Goal: Book appointment/travel/reservation

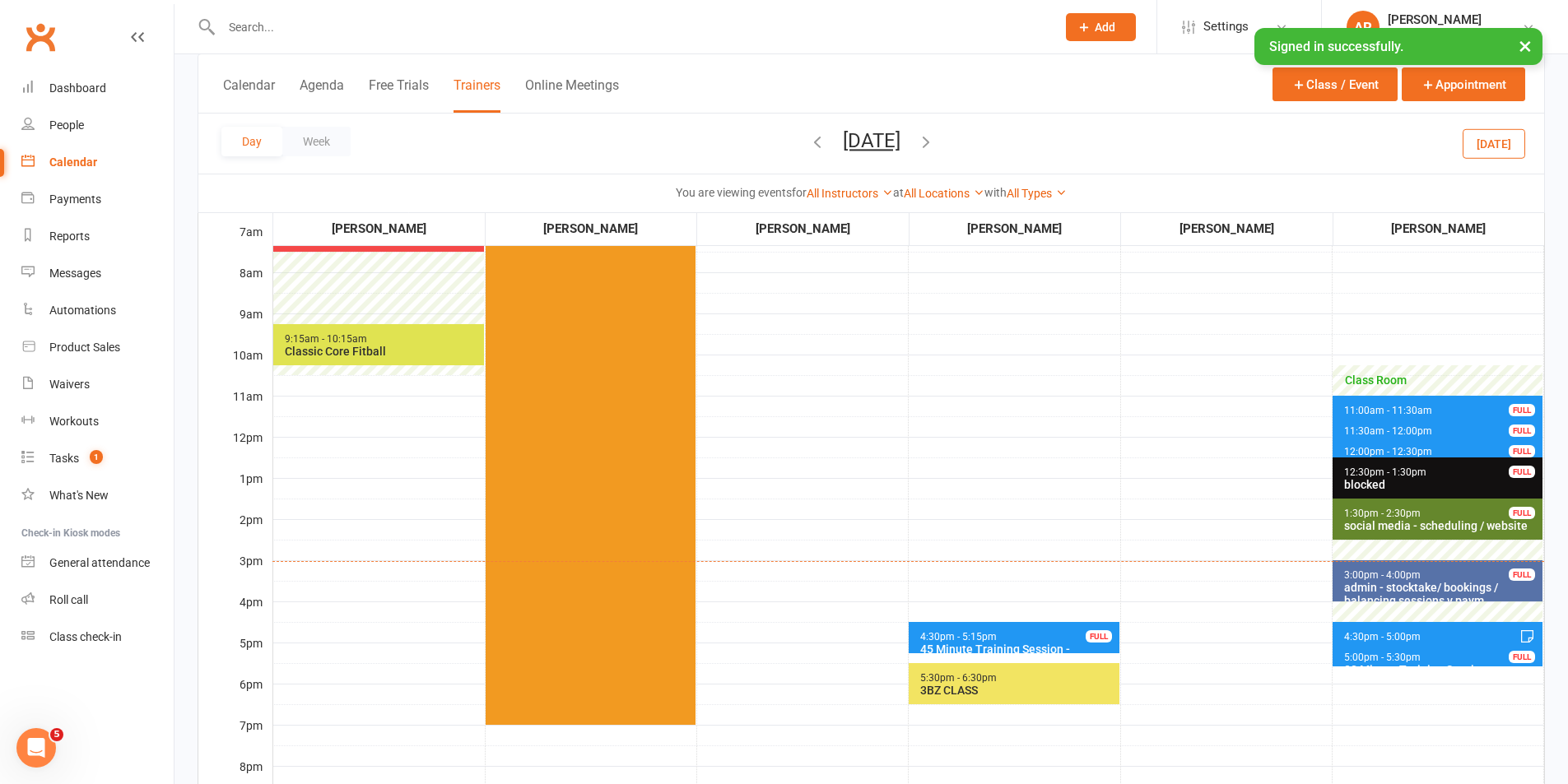
scroll to position [83, 0]
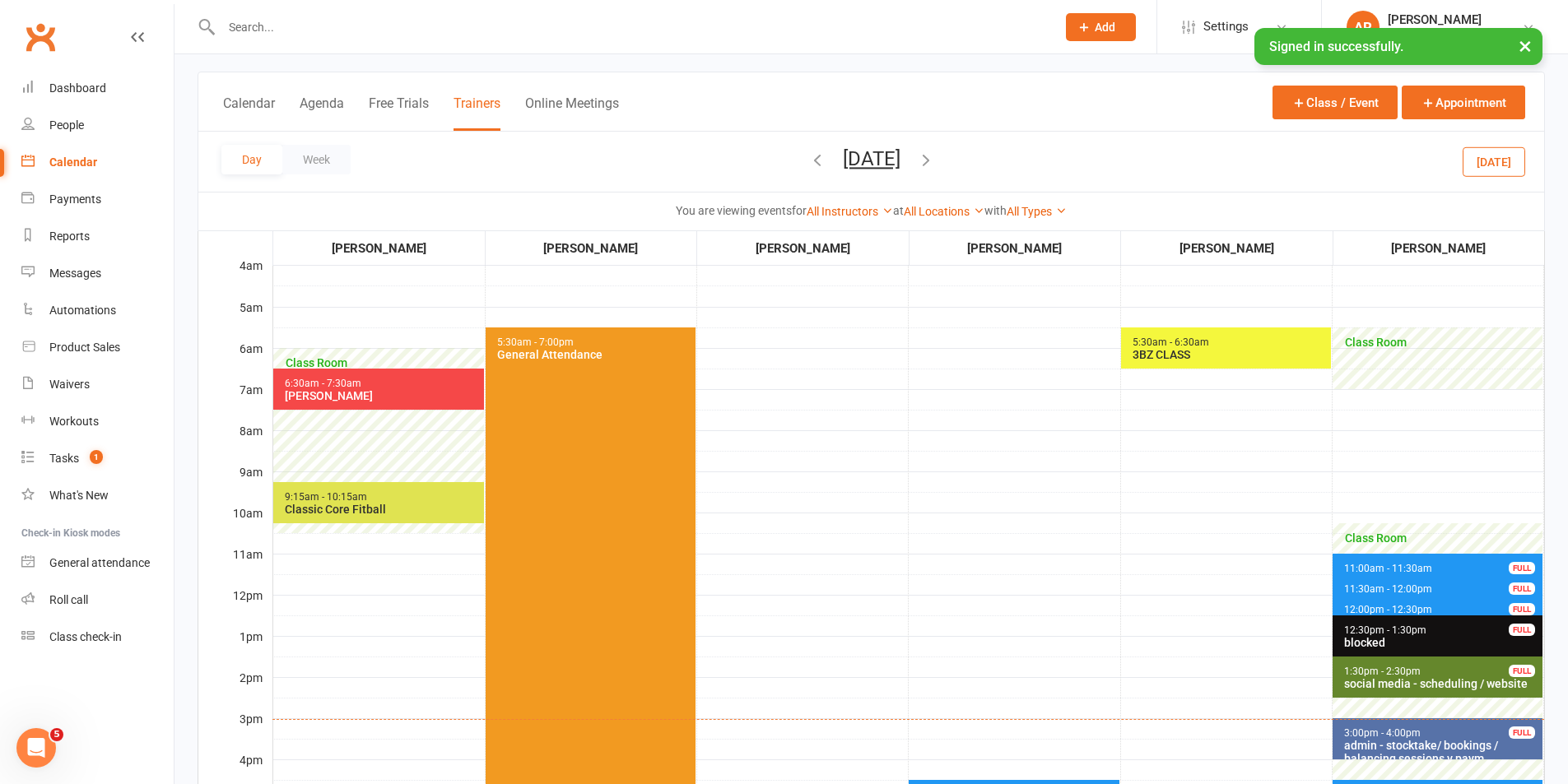
click at [808, 157] on icon "button" at bounding box center [817, 159] width 18 height 18
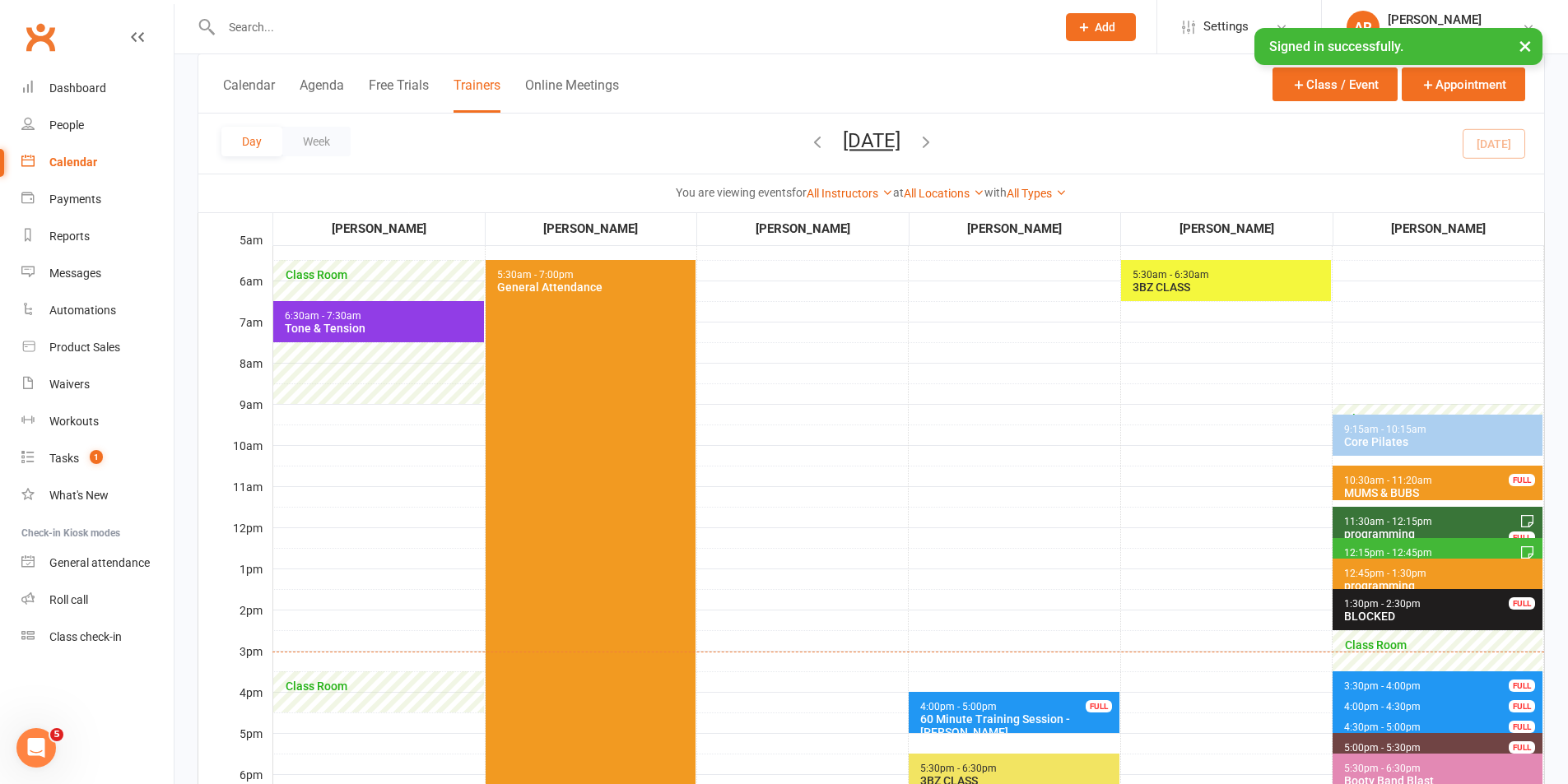
scroll to position [247, 0]
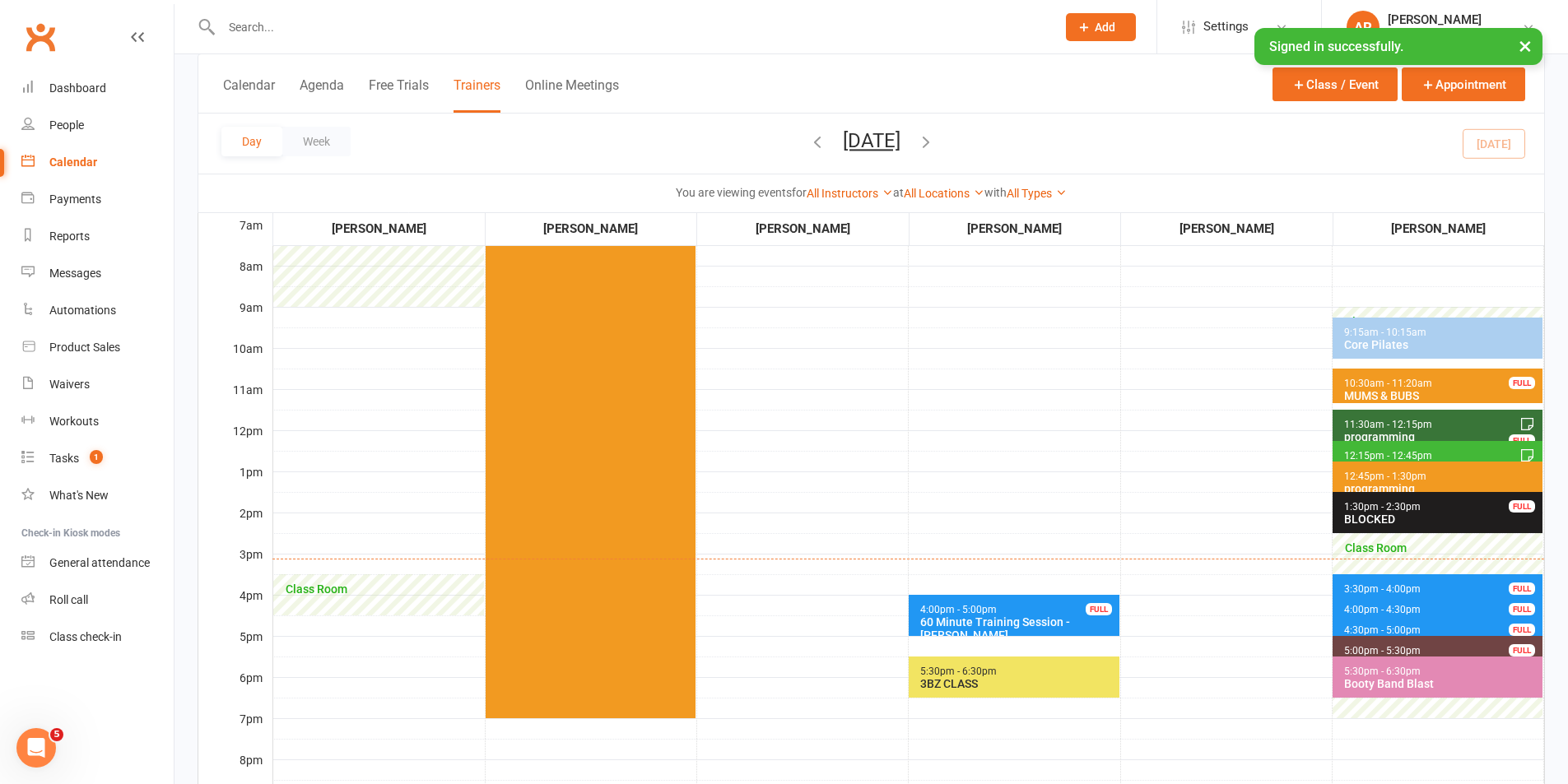
click at [935, 135] on icon "button" at bounding box center [925, 141] width 18 height 18
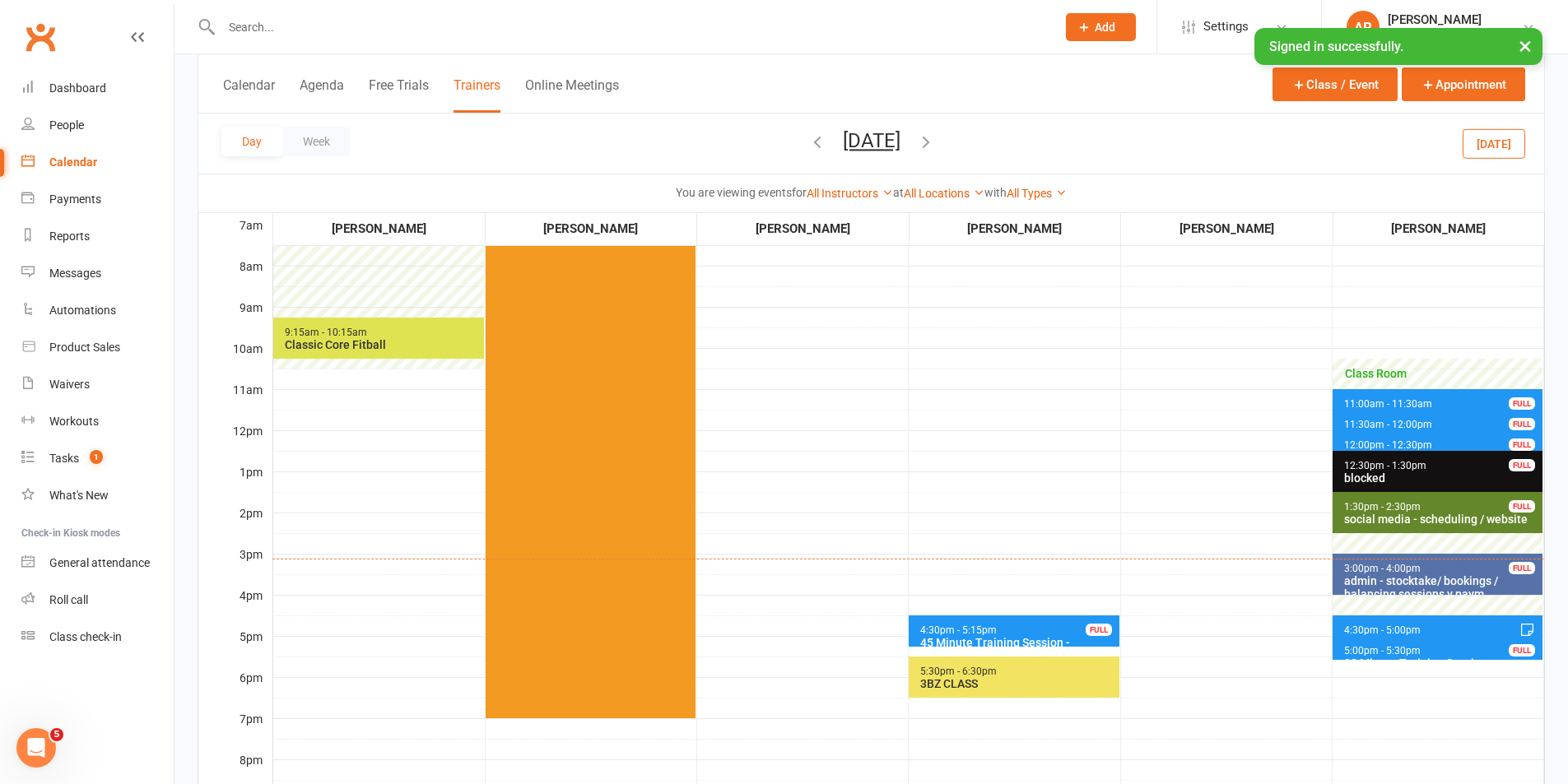
click at [1381, 622] on span "4:30pm - 5:00pm 30 Minute Training Session - [PERSON_NAME]" at bounding box center [1437, 627] width 210 height 24
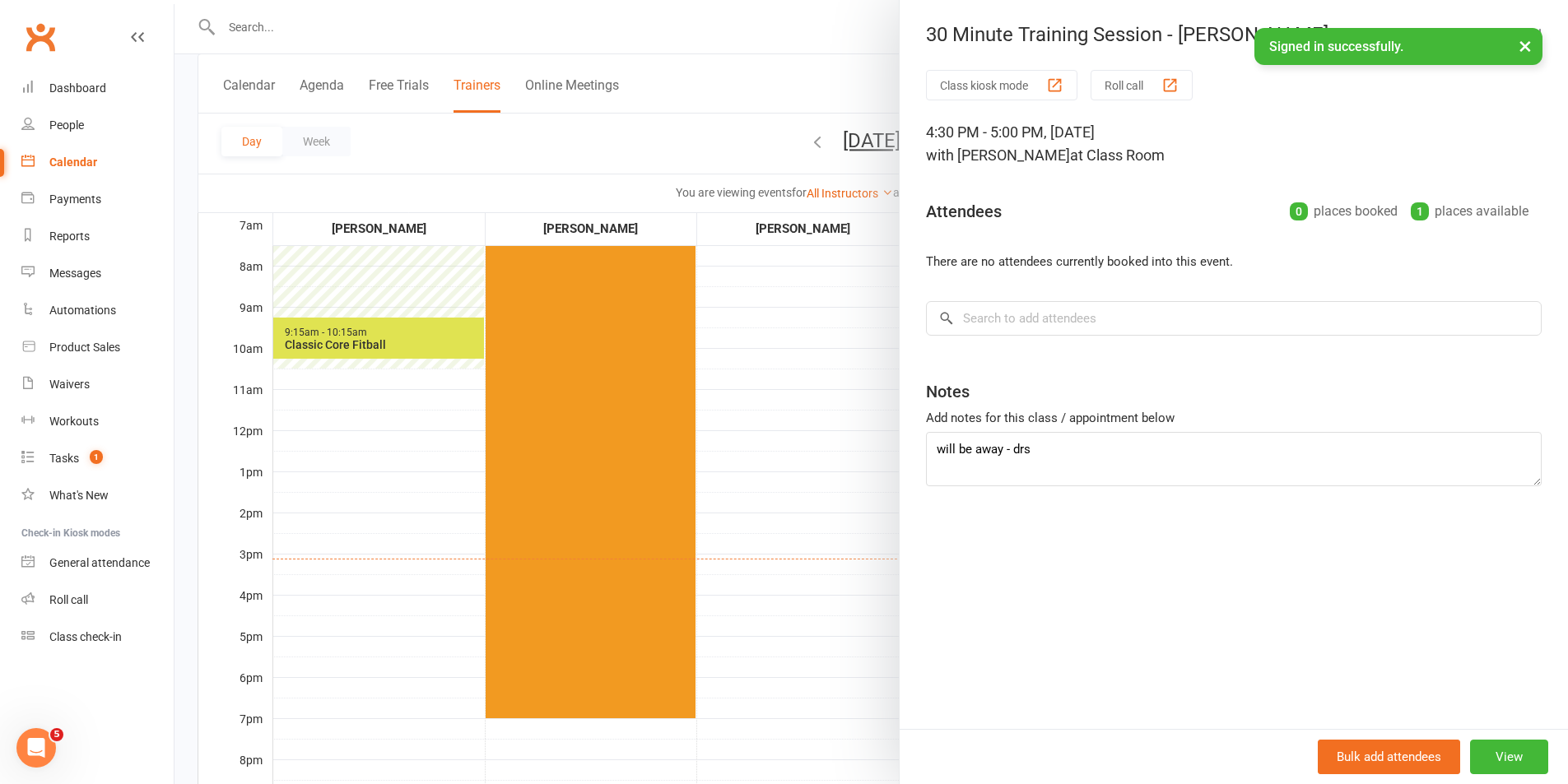
click at [841, 490] on div at bounding box center [871, 392] width 1393 height 784
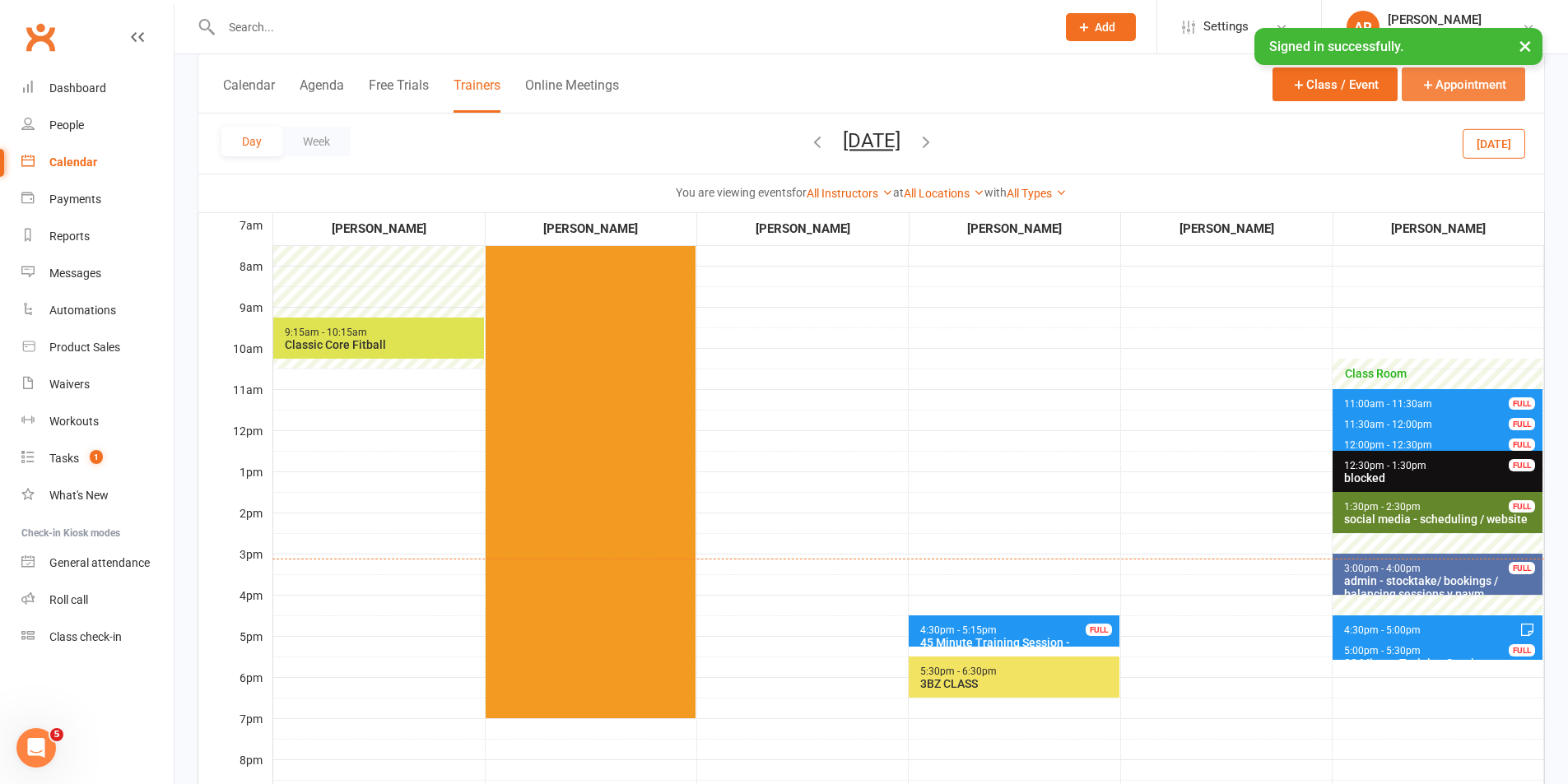
click at [1473, 90] on button "Appointment" at bounding box center [1463, 84] width 123 height 34
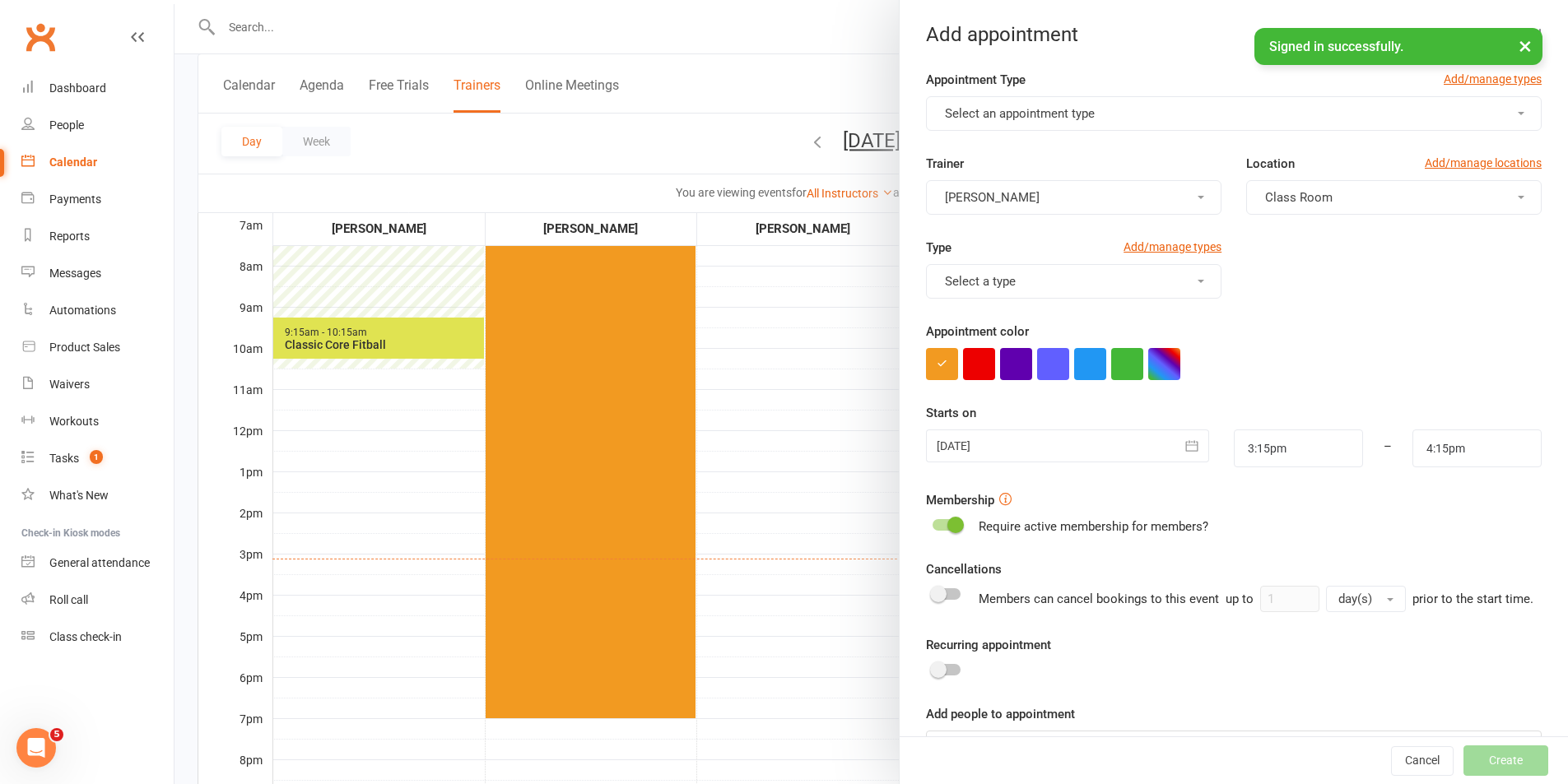
click at [991, 108] on span "Select an appointment type" at bounding box center [1019, 113] width 150 height 14
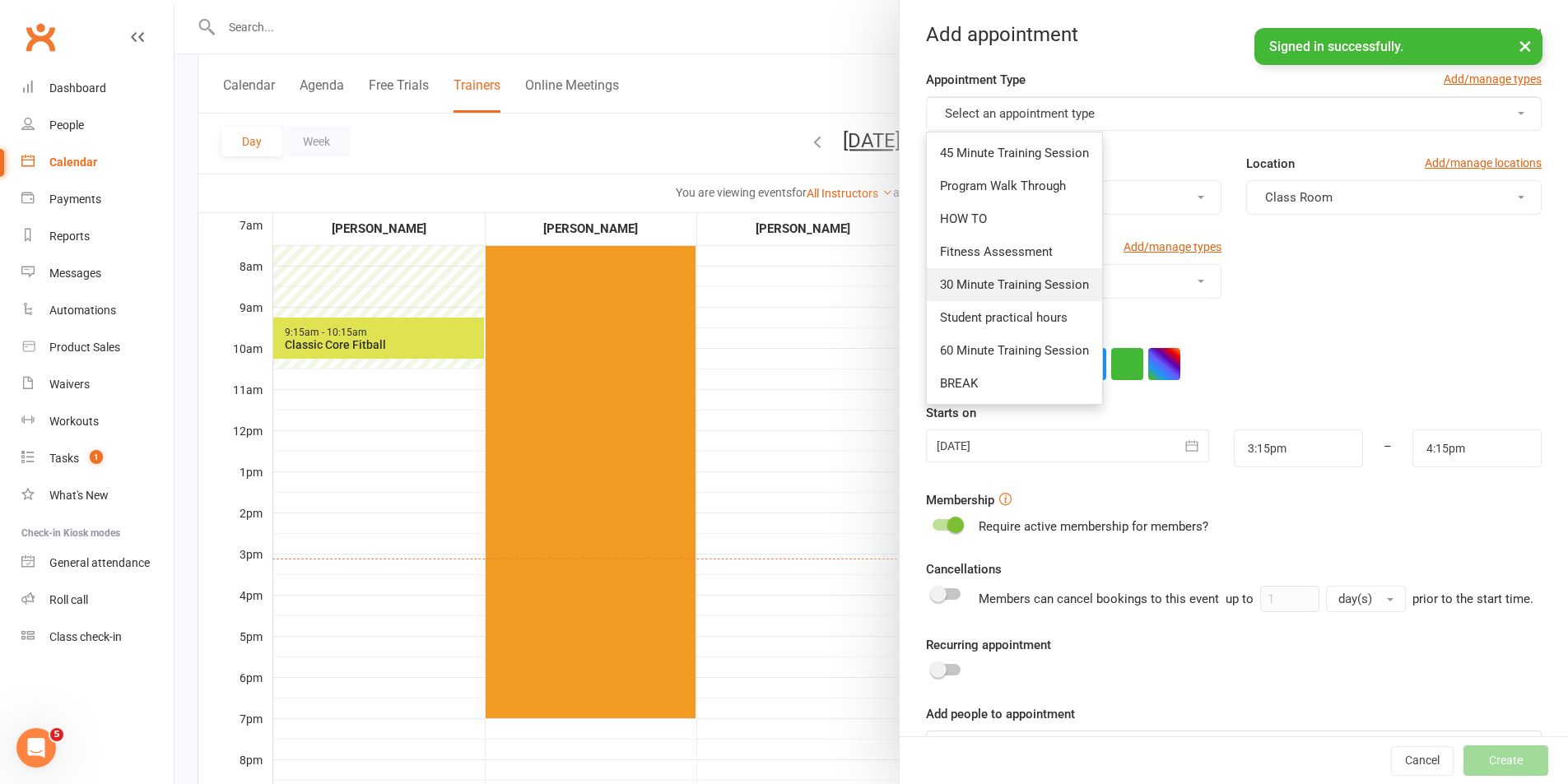
click at [1011, 293] on link "30 Minute Training Session" at bounding box center [1014, 284] width 175 height 33
type input "3:45pm"
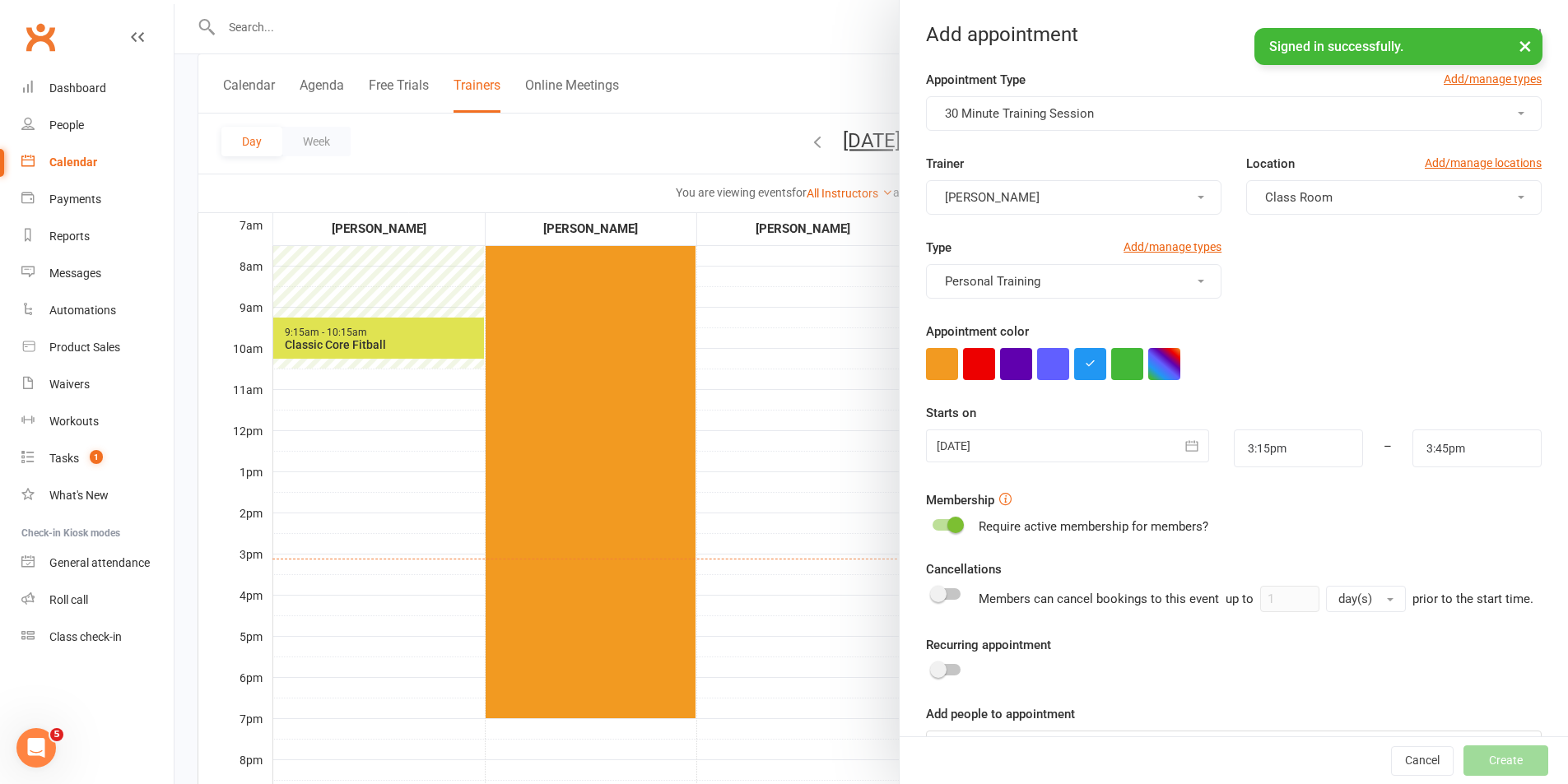
click at [1041, 448] on div at bounding box center [1066, 445] width 282 height 33
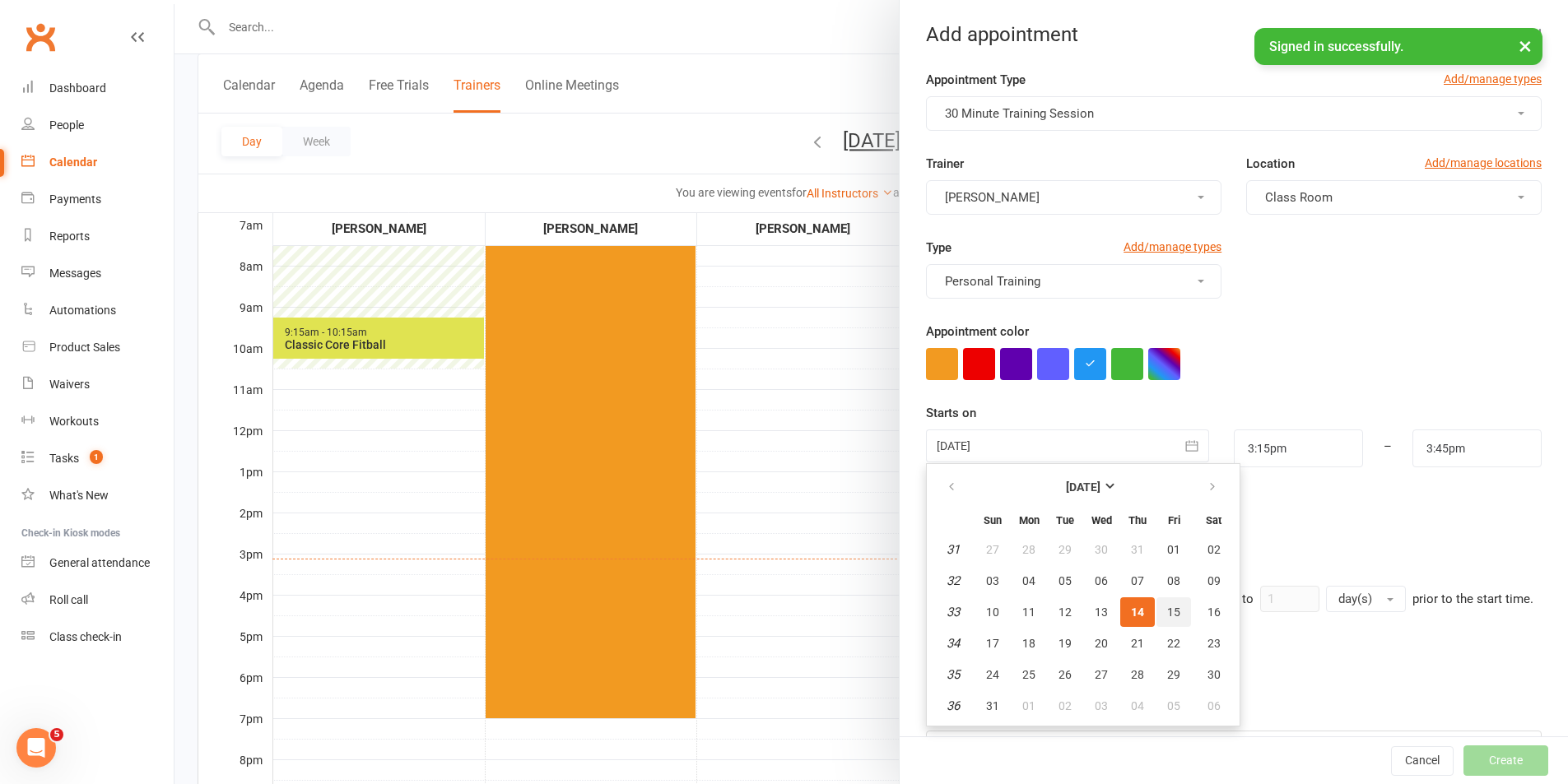
drag, startPoint x: 1160, startPoint y: 610, endPoint x: 1266, endPoint y: 484, distance: 164.7
click at [1167, 609] on span "15" at bounding box center [1173, 611] width 13 height 13
type input "[DATE]"
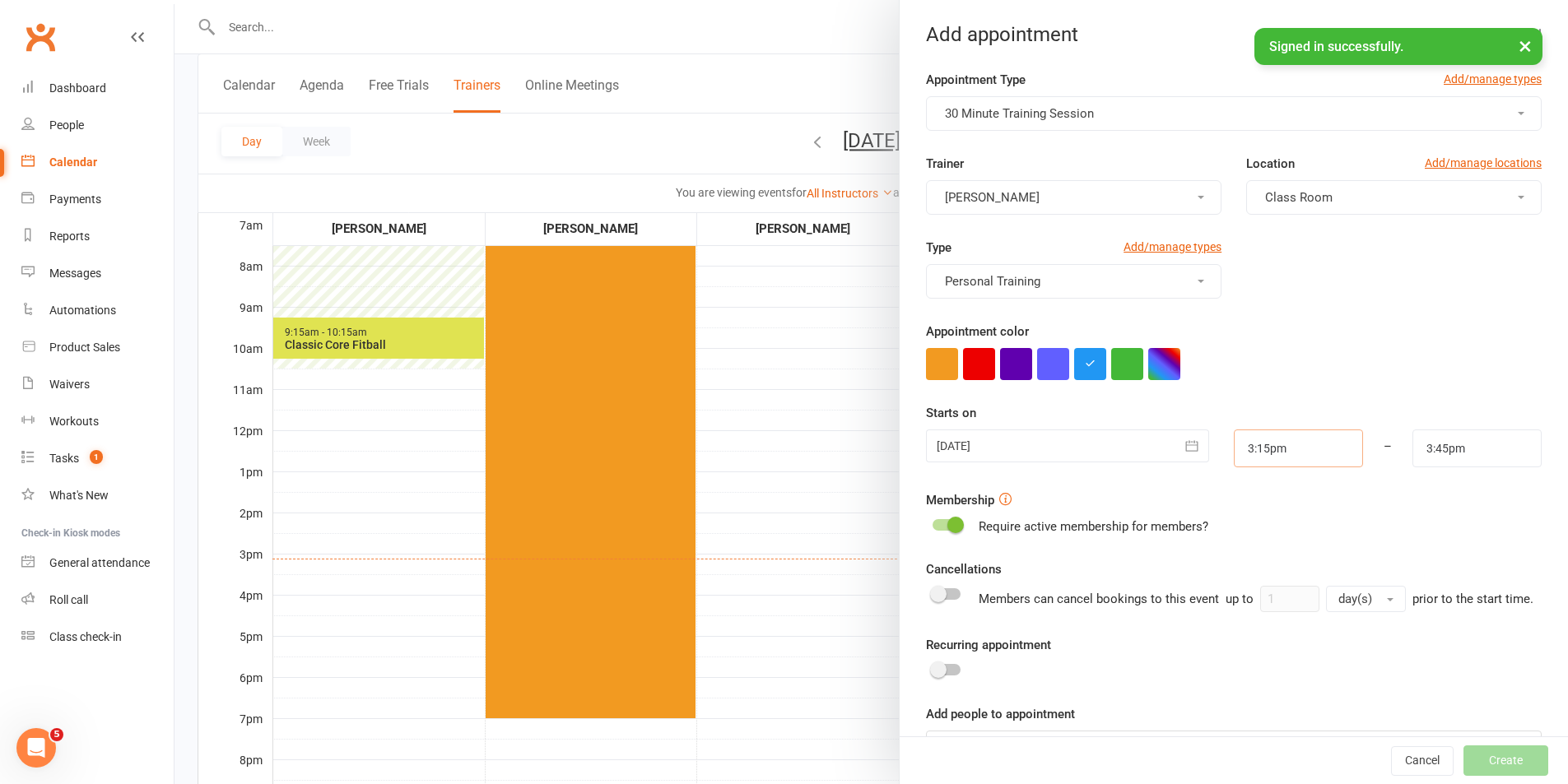
click at [1292, 441] on input "3:15pm" at bounding box center [1298, 448] width 129 height 37
type input "4:00pm"
click at [1263, 573] on li "4:00pm" at bounding box center [1273, 579] width 79 height 25
click at [1462, 447] on input "3:45pm" at bounding box center [1477, 448] width 129 height 37
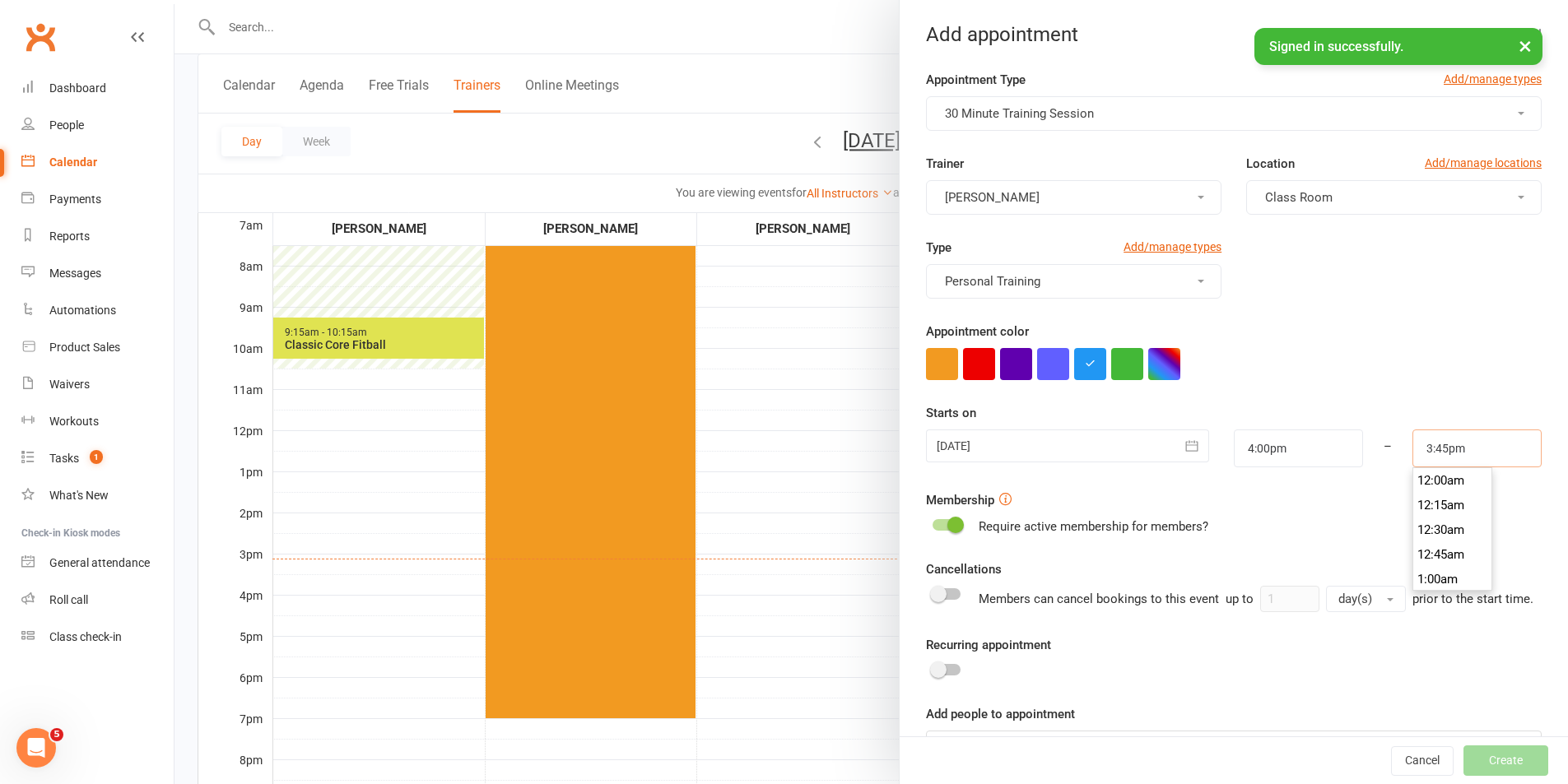
scroll to position [1530, 0]
type input "4:30pm"
drag, startPoint x: 1431, startPoint y: 571, endPoint x: 1431, endPoint y: 559, distance: 12.0
click at [1431, 569] on li "4:30pm" at bounding box center [1452, 579] width 79 height 25
click at [1447, 527] on div "Require active membership for members?" at bounding box center [1233, 526] width 616 height 20
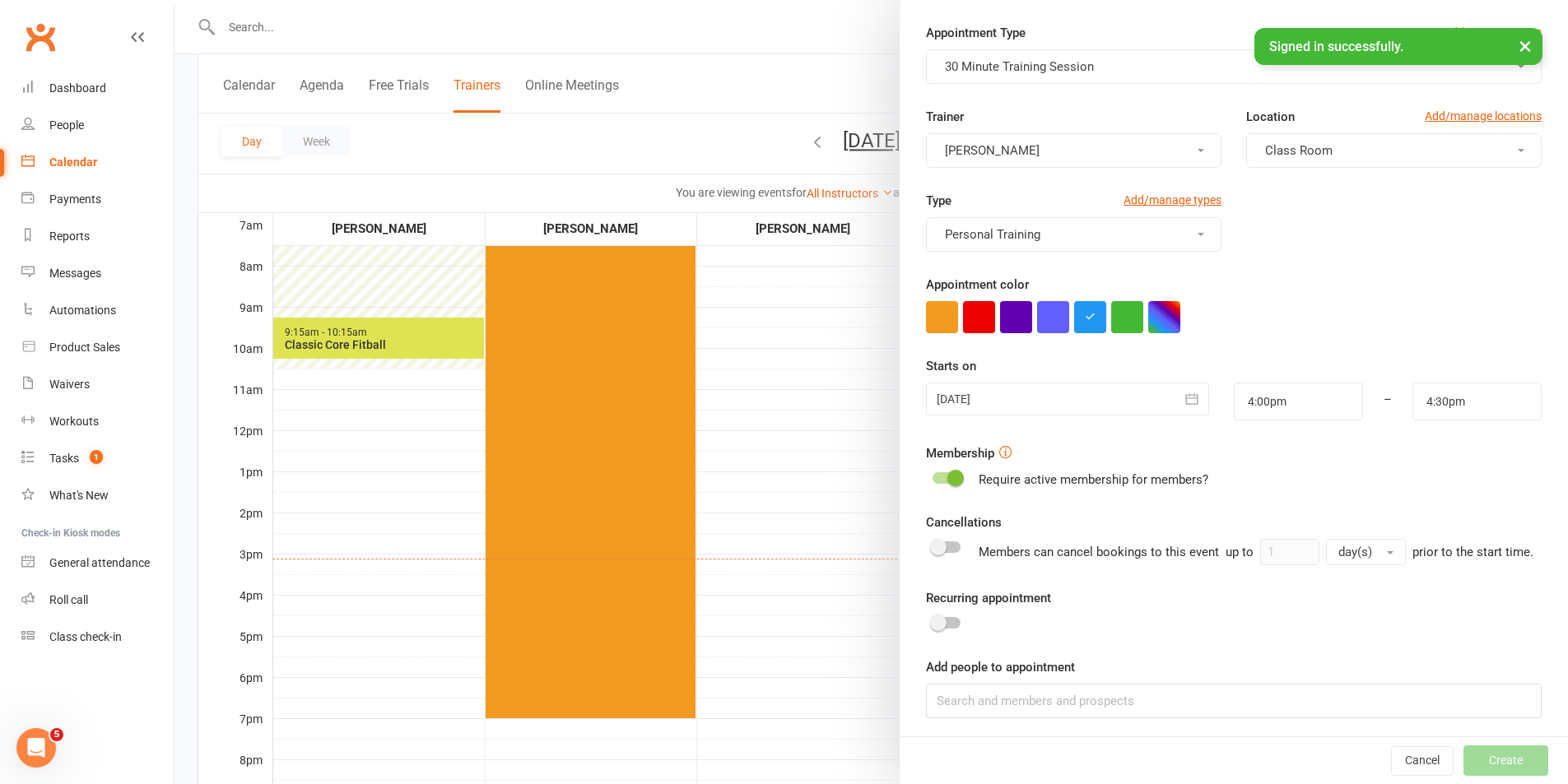
scroll to position [72, 0]
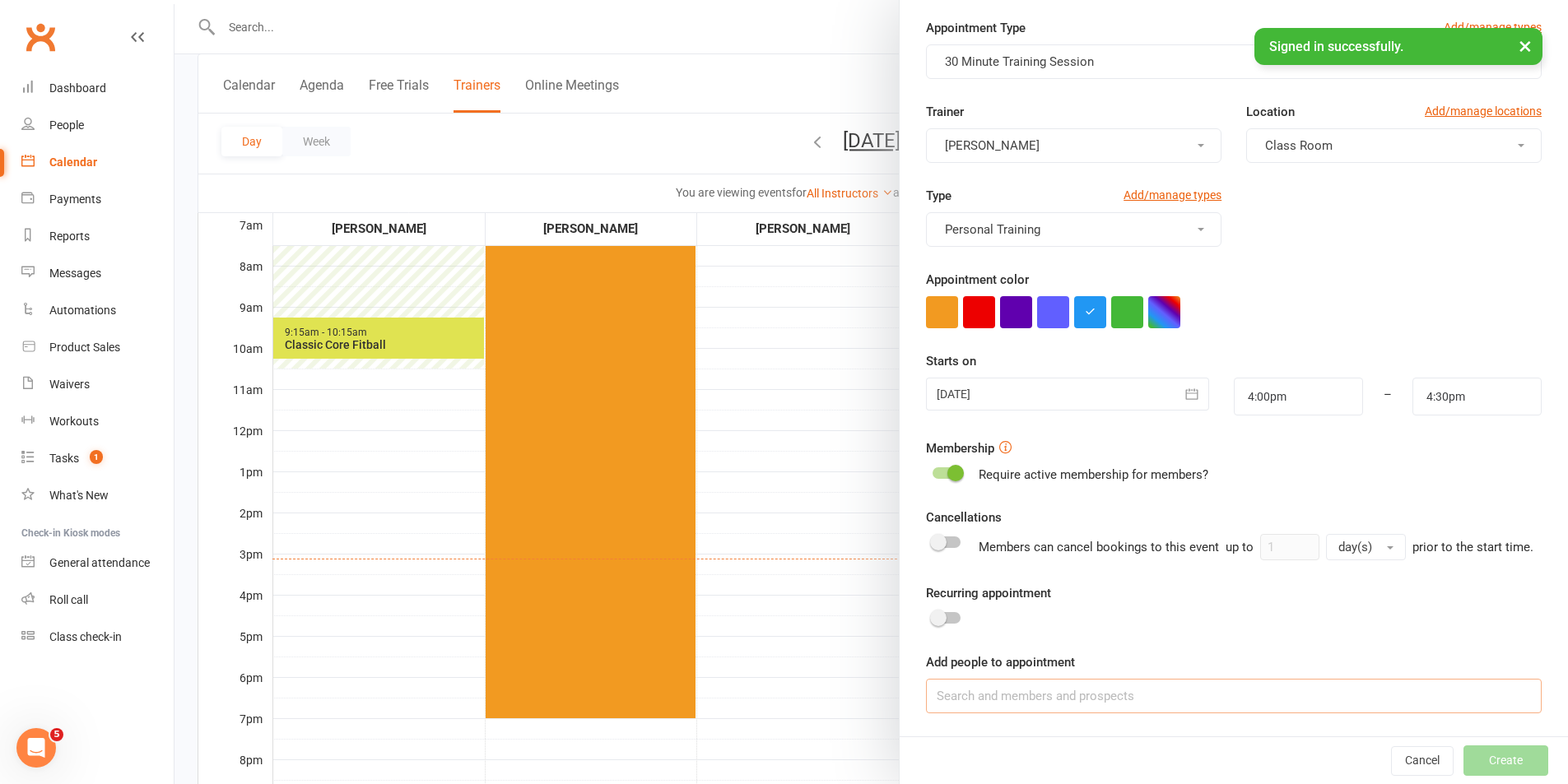
drag, startPoint x: 1122, startPoint y: 696, endPoint x: 1102, endPoint y: 696, distance: 20.0
click at [1111, 695] on input at bounding box center [1233, 695] width 616 height 35
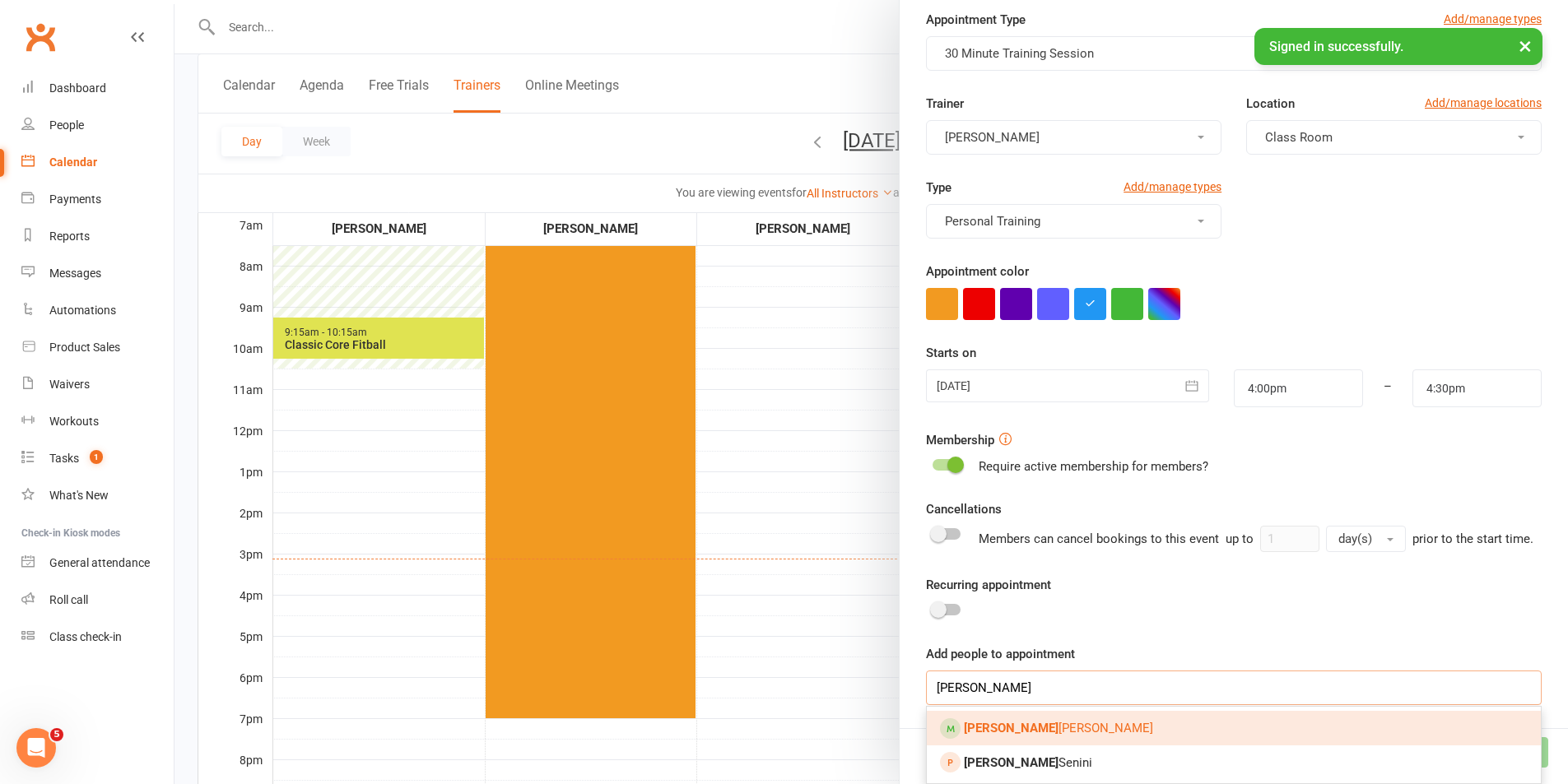
type input "[PERSON_NAME]"
click at [1014, 727] on link "[PERSON_NAME]" at bounding box center [1233, 728] width 614 height 35
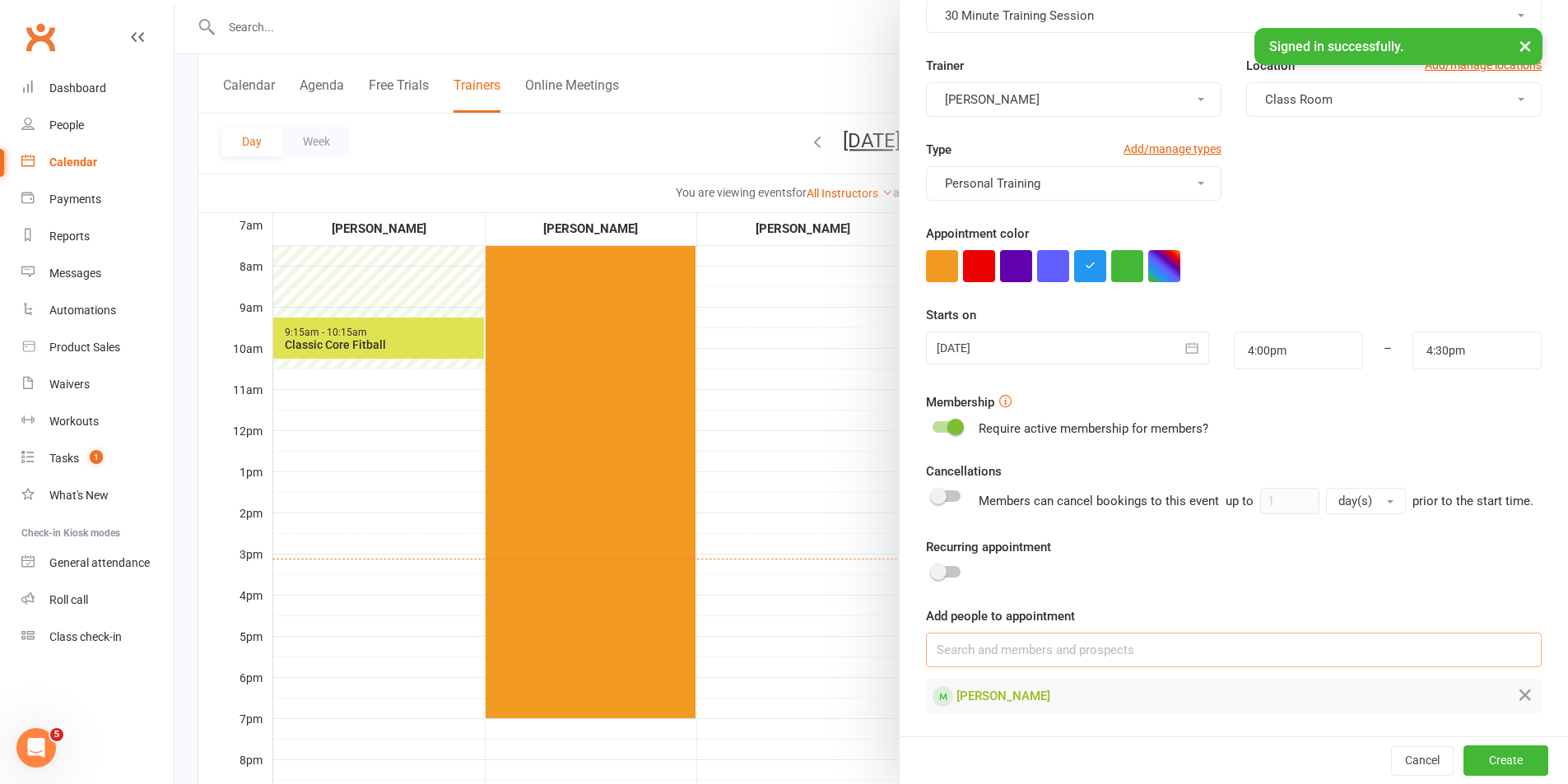
scroll to position [117, 0]
click at [1477, 764] on button "Create" at bounding box center [1506, 759] width 85 height 30
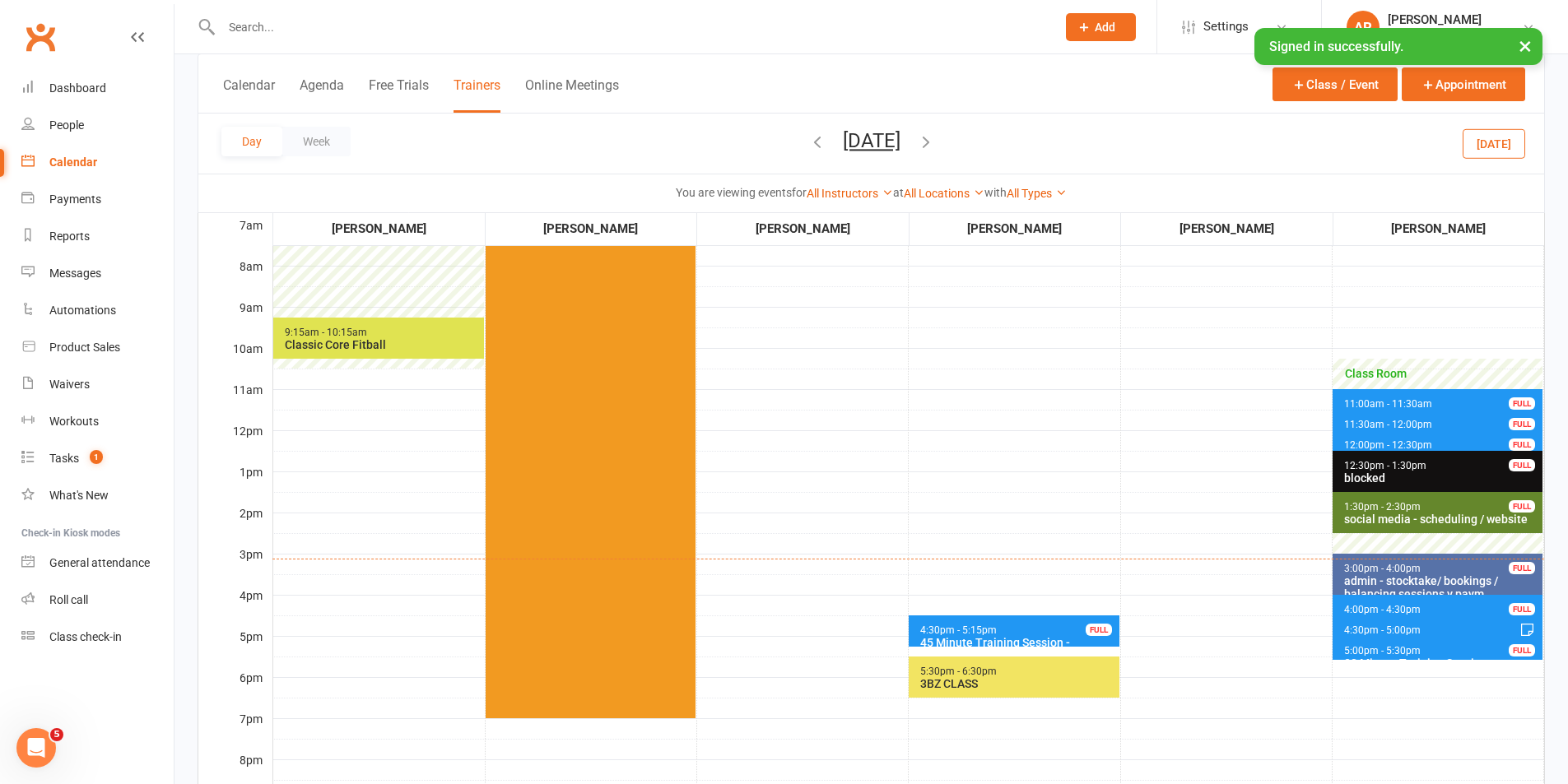
click at [889, 144] on button "[DATE]" at bounding box center [871, 140] width 58 height 23
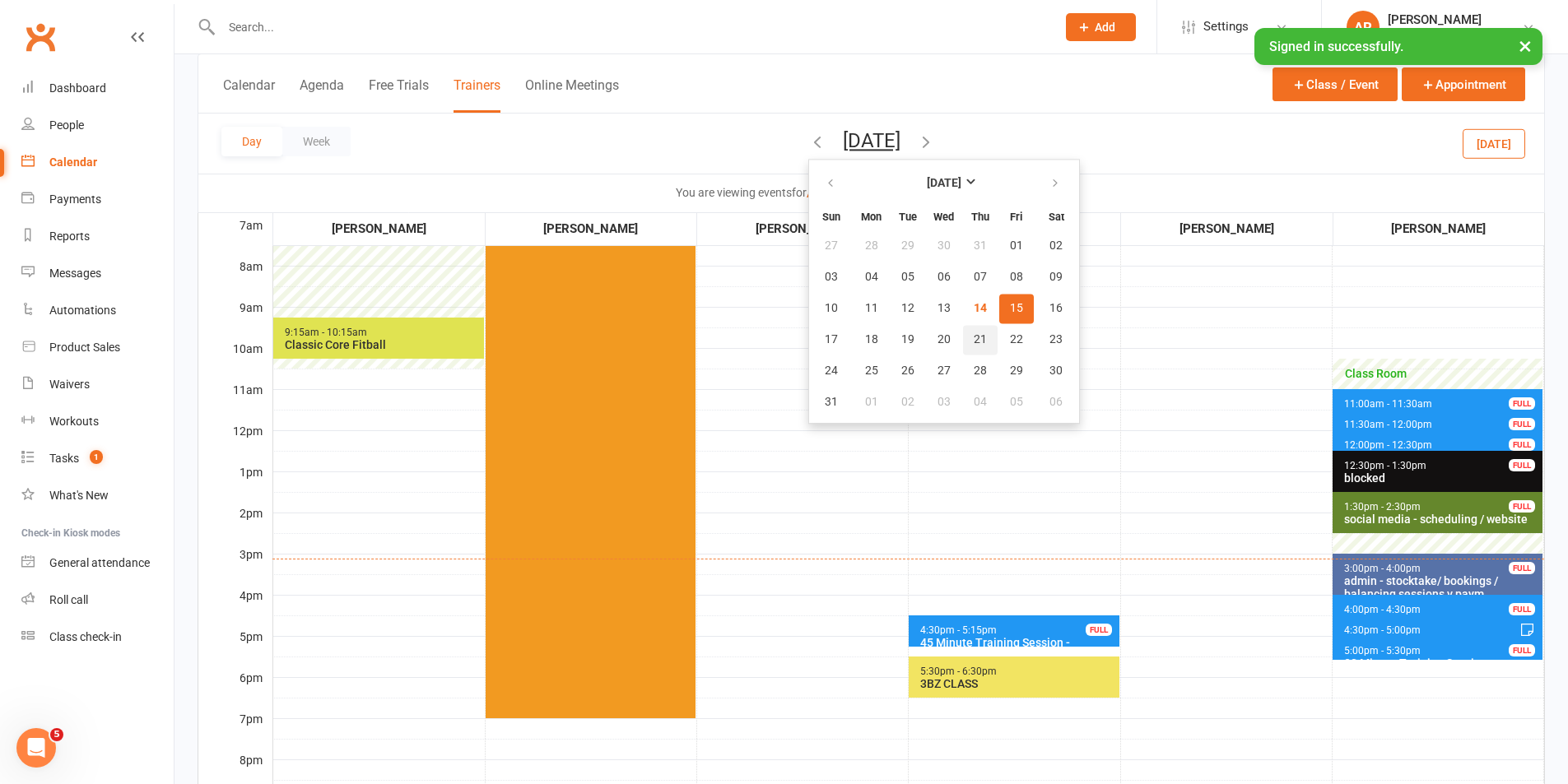
click at [963, 325] on button "21" at bounding box center [980, 340] width 35 height 30
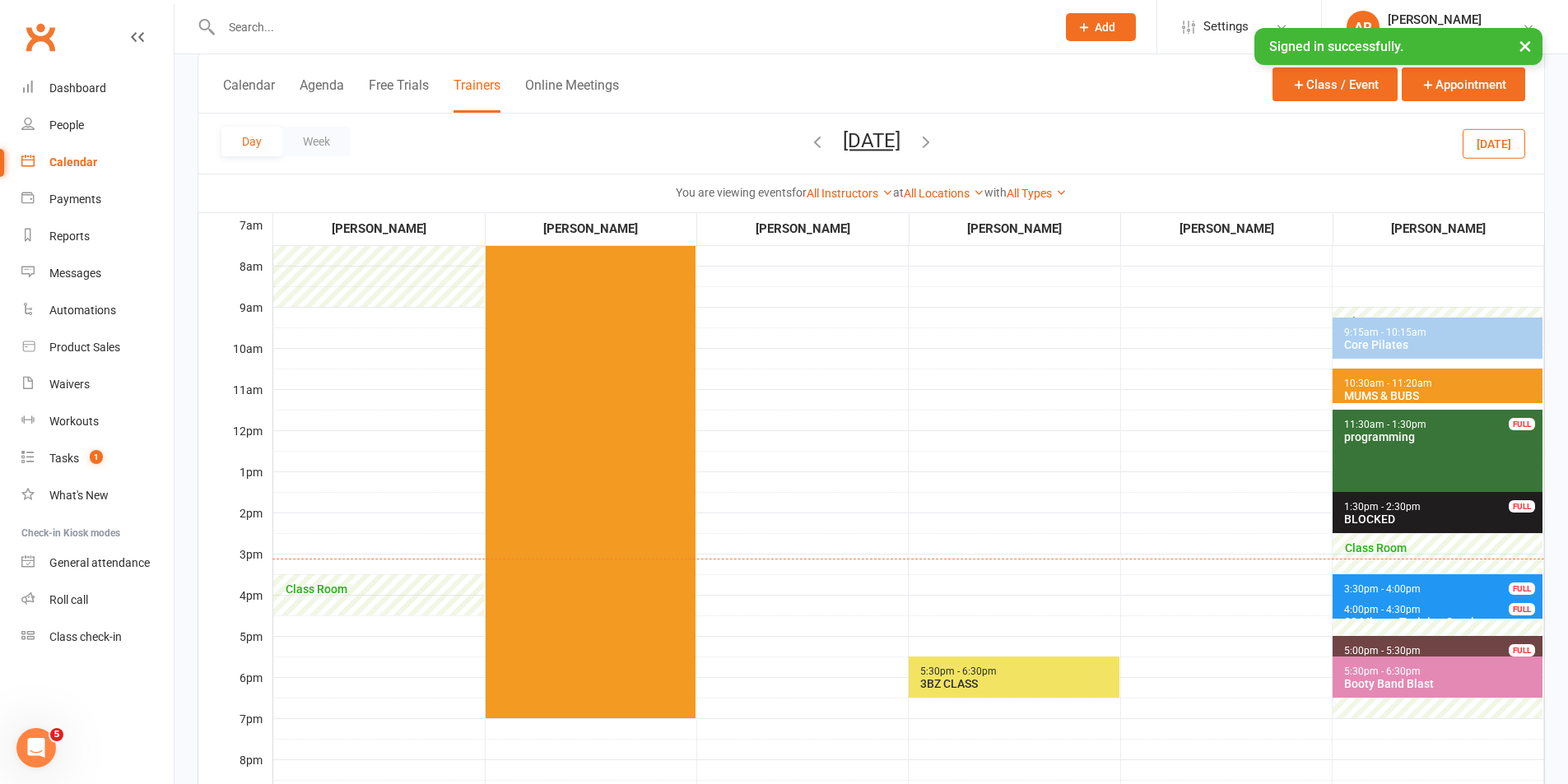
click at [900, 131] on button "[DATE]" at bounding box center [871, 140] width 58 height 23
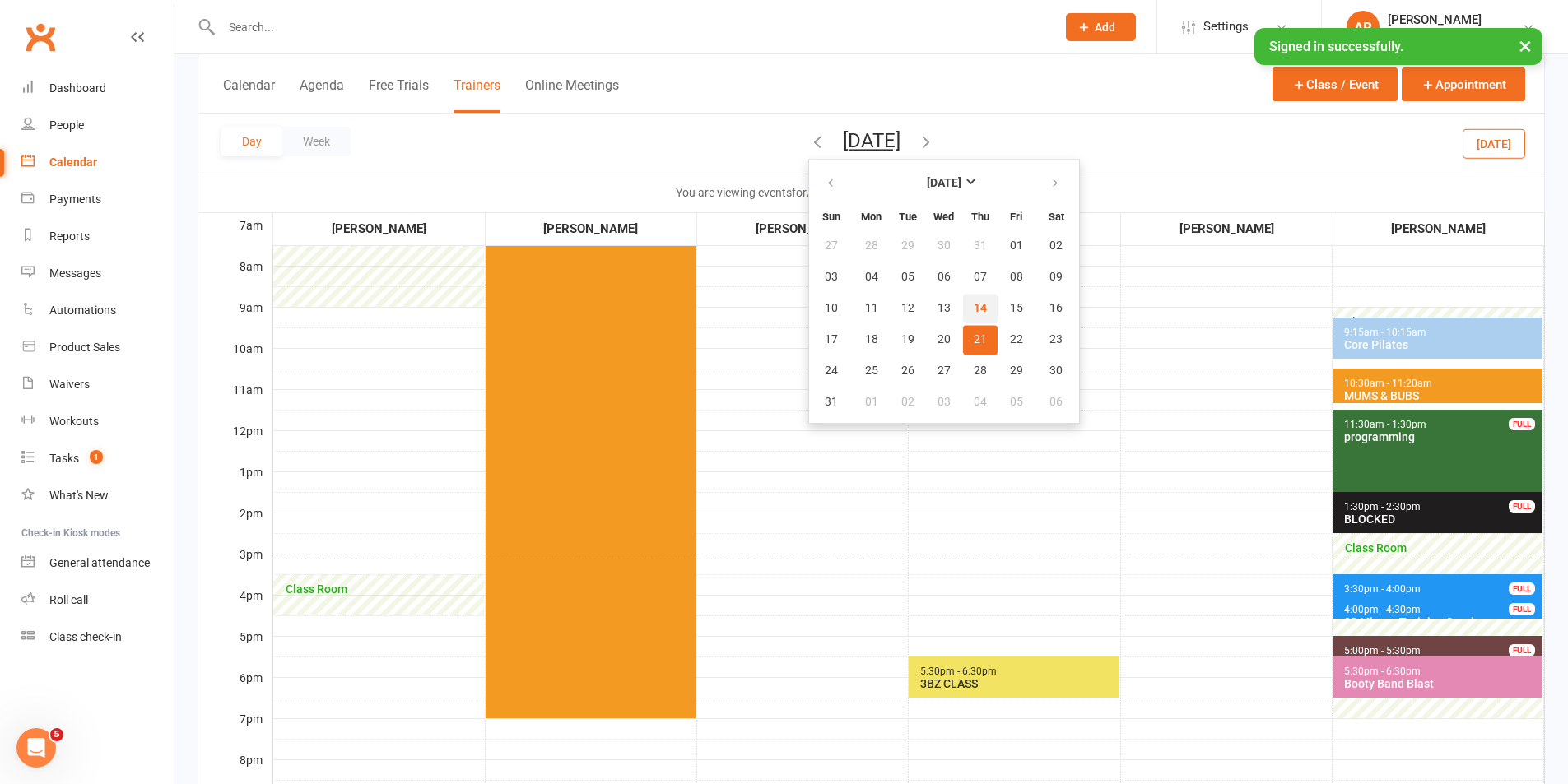
drag, startPoint x: 905, startPoint y: 304, endPoint x: 1042, endPoint y: 381, distance: 157.2
click at [974, 304] on span "14" at bounding box center [979, 308] width 13 height 13
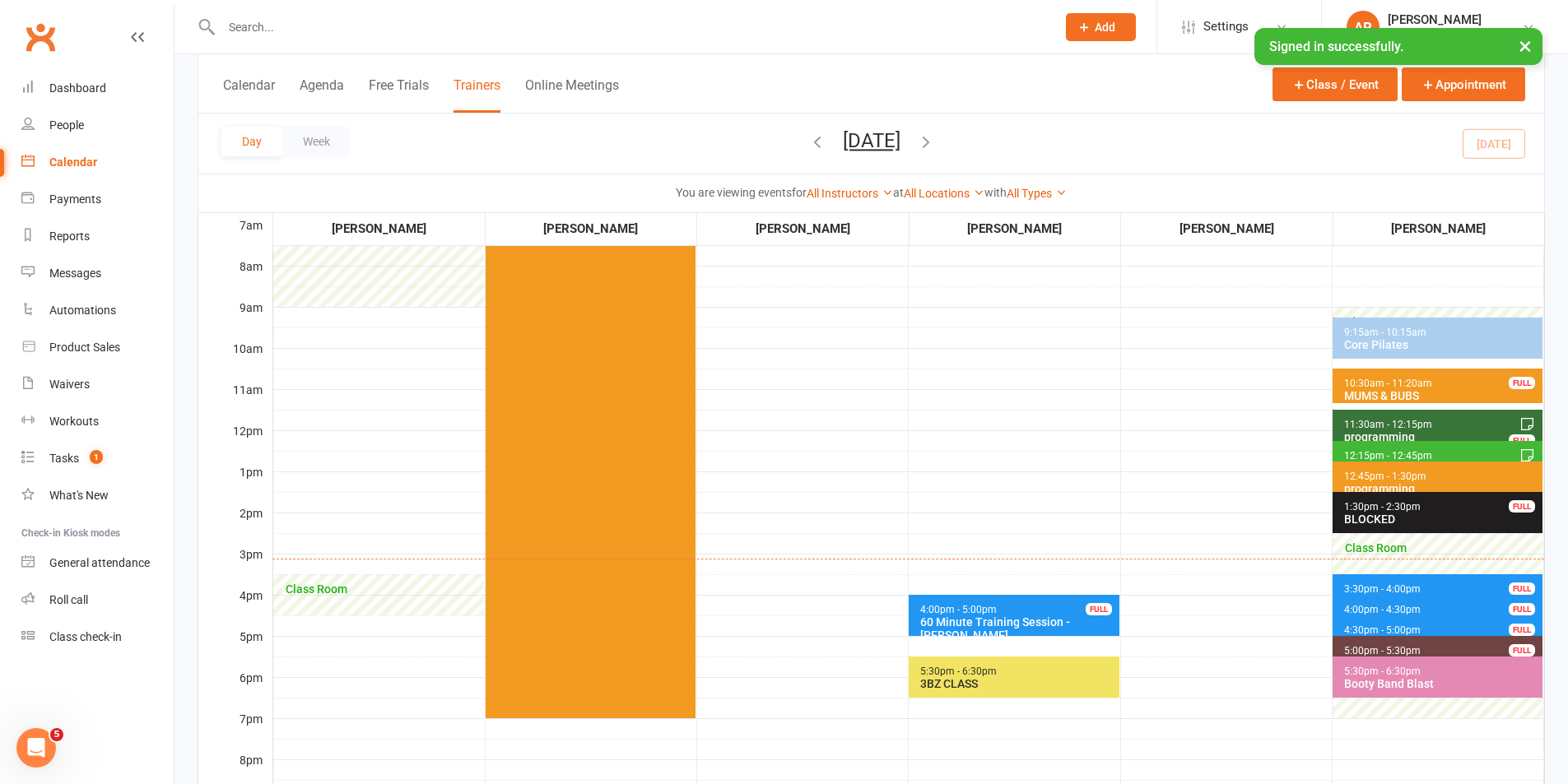
click at [1413, 581] on span "3:30pm - 4:00pm 30 Minute Training Session - [PERSON_NAME] FULL" at bounding box center [1437, 586] width 210 height 24
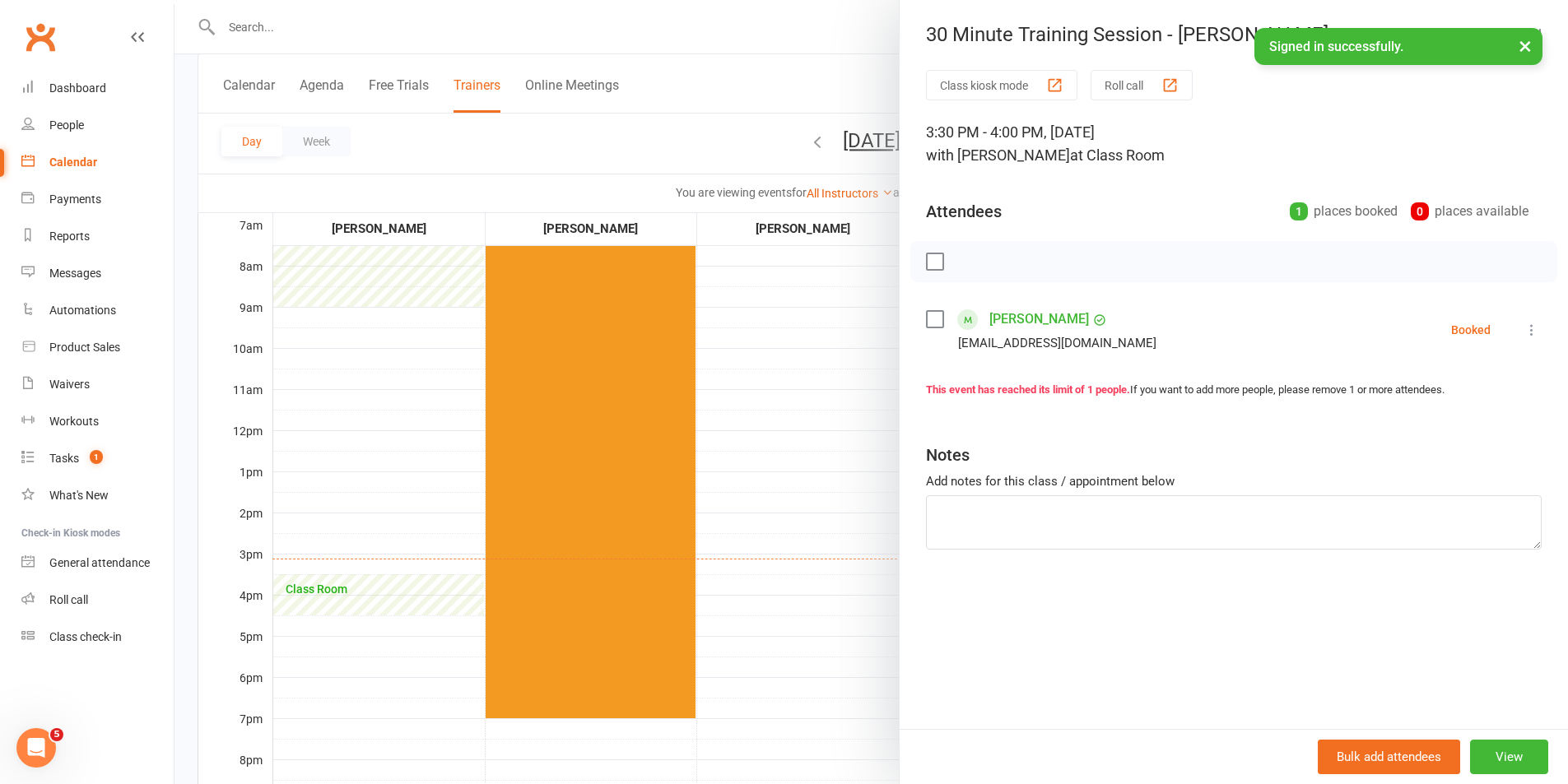
click at [928, 322] on label at bounding box center [933, 318] width 16 height 16
click at [1008, 263] on icon "button" at bounding box center [1005, 261] width 18 height 18
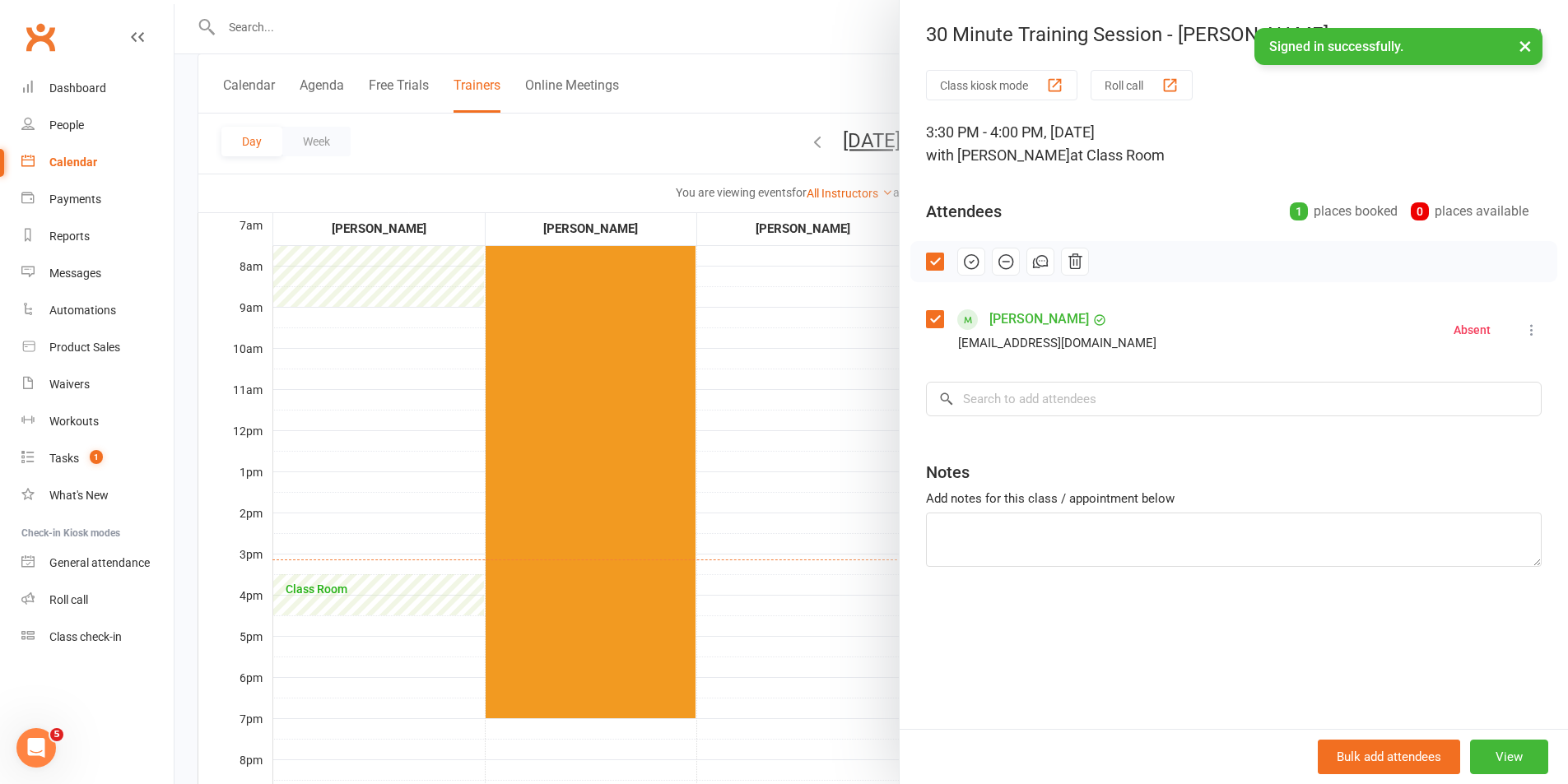
click at [871, 358] on div at bounding box center [871, 392] width 1393 height 784
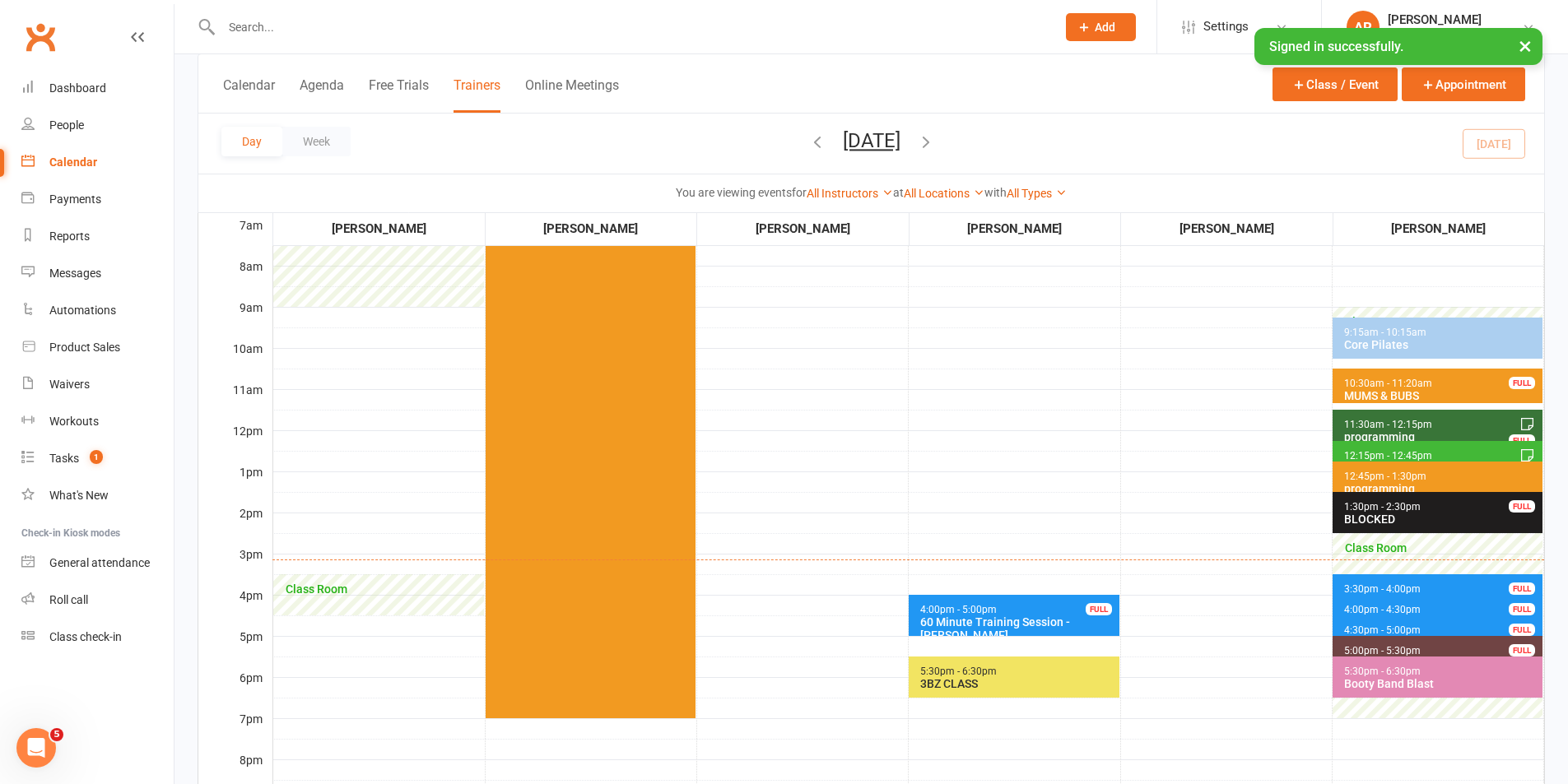
click at [900, 135] on button "[DATE]" at bounding box center [871, 140] width 58 height 23
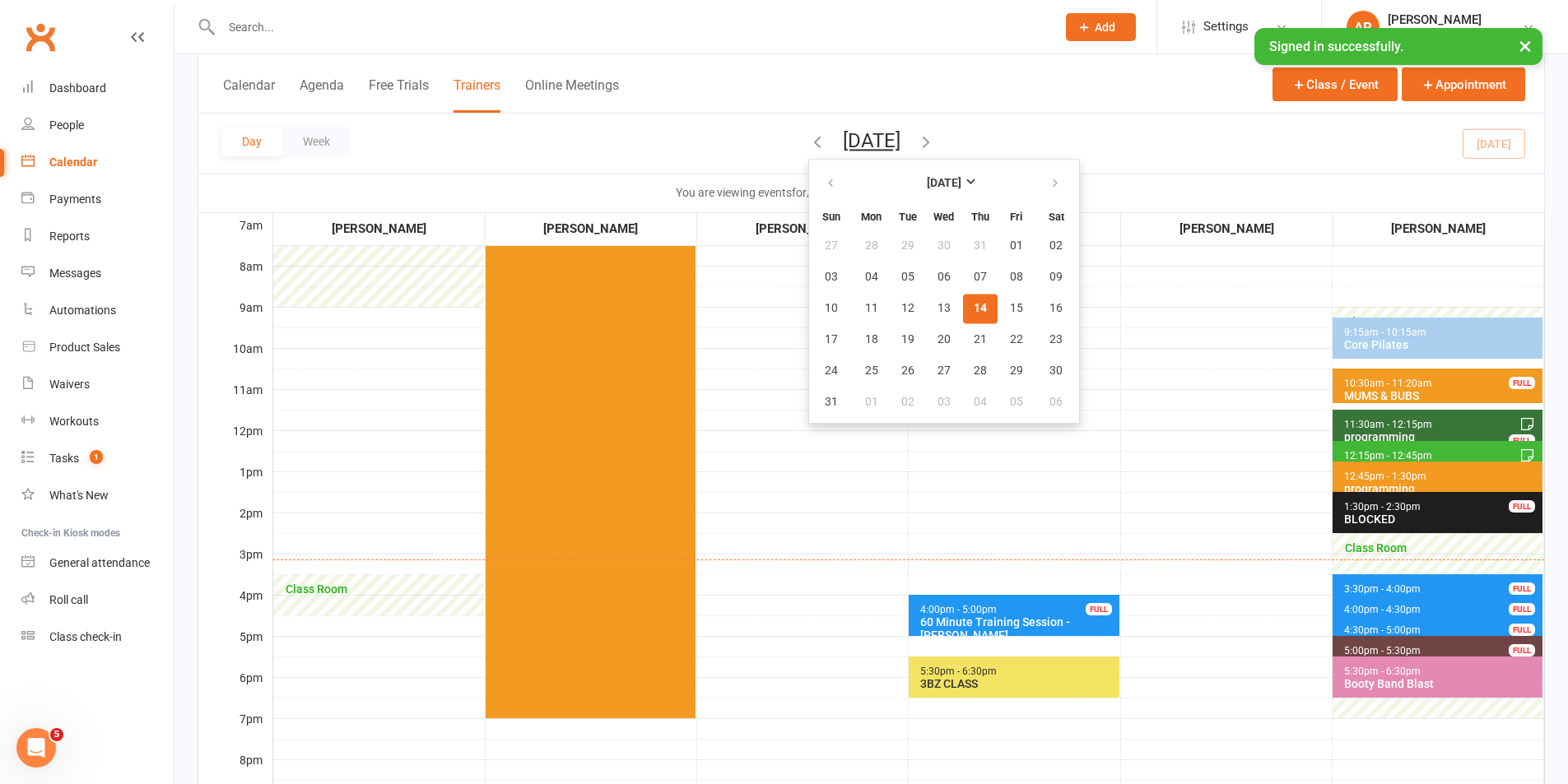
click at [1160, 487] on td "5:30am - 6:30am 3BZ CLASS" at bounding box center [1226, 512] width 211 height 822
click at [1404, 609] on span "4:00pm - 4:30pm" at bounding box center [1382, 609] width 78 height 12
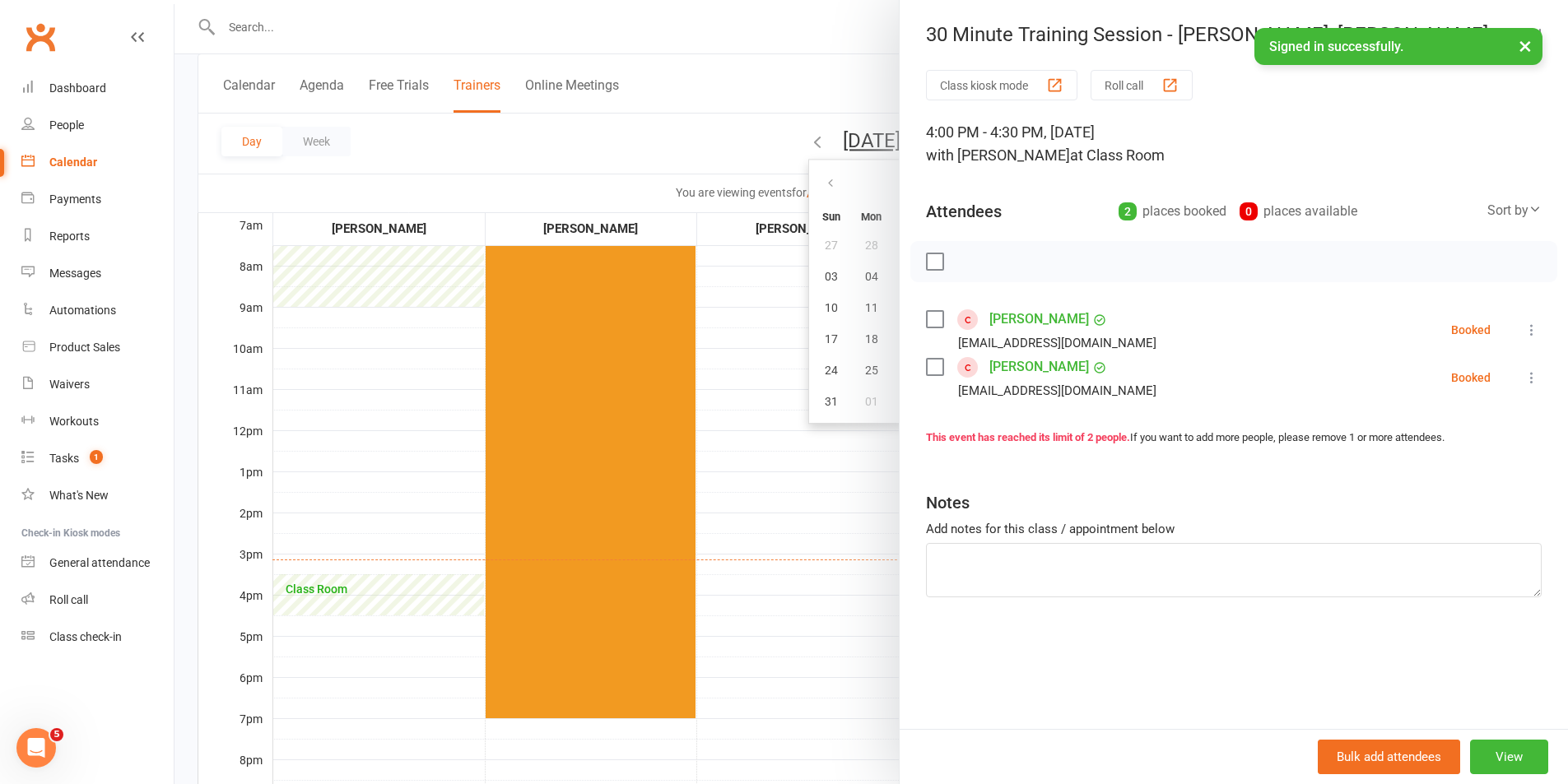
click at [809, 507] on div at bounding box center [871, 392] width 1393 height 784
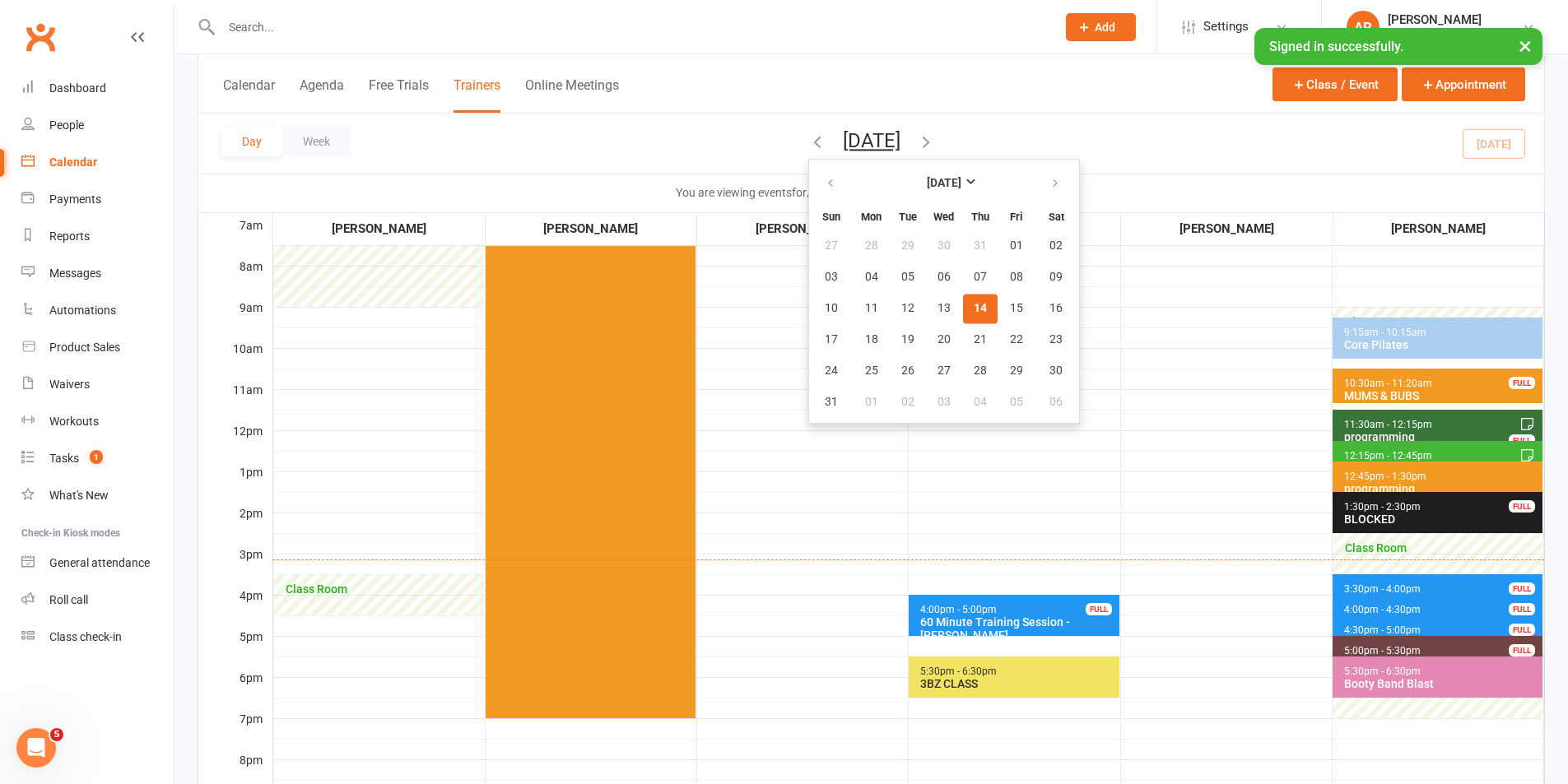
click at [1378, 622] on span "4:30pm - 5:00pm 30 Minute Training Session - [PERSON_NAME] FULL" at bounding box center [1437, 627] width 210 height 24
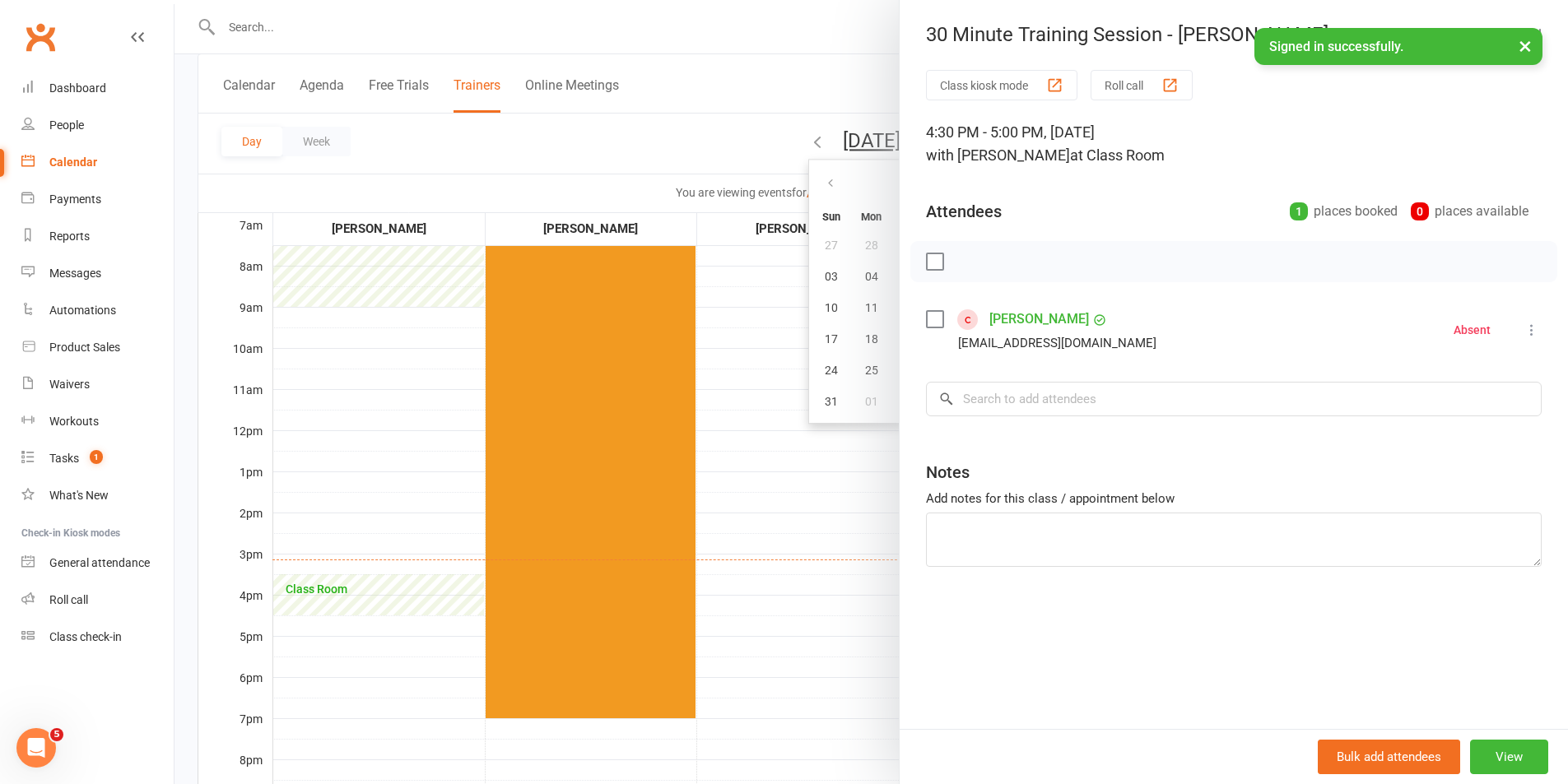
click at [779, 554] on div at bounding box center [871, 392] width 1393 height 784
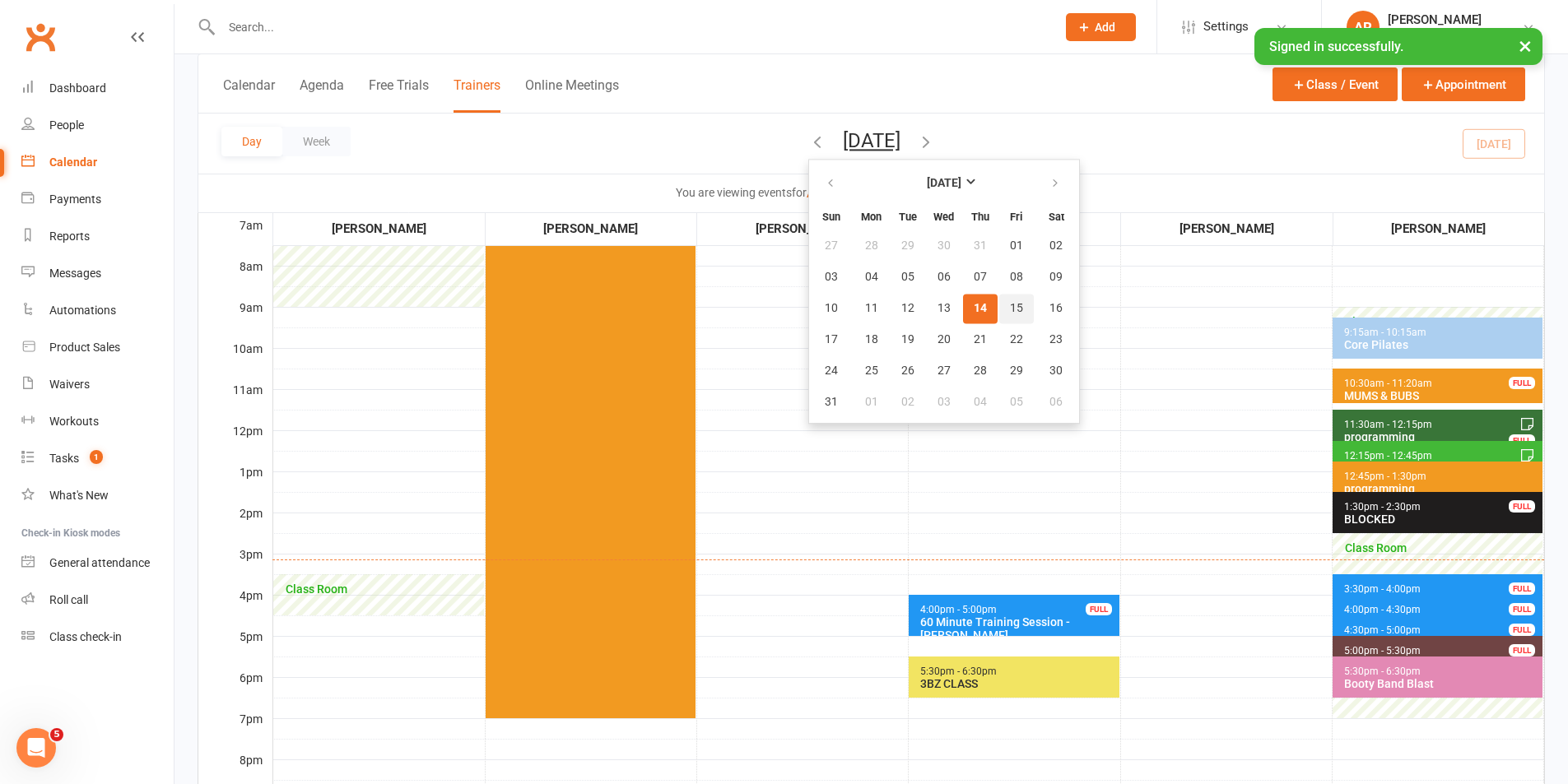
click at [1010, 308] on span "15" at bounding box center [1016, 308] width 13 height 13
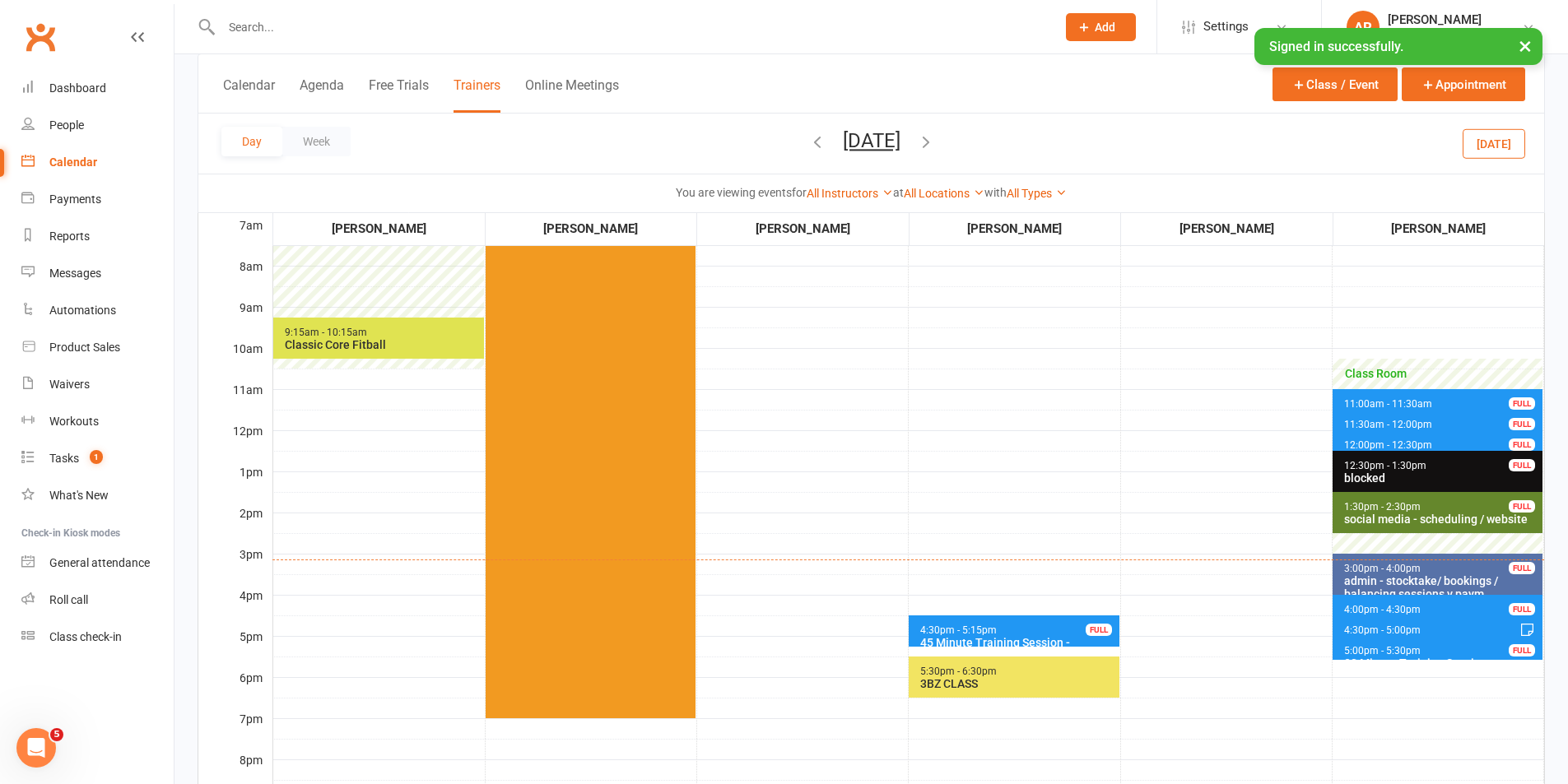
click at [1385, 624] on span "4:30pm - 5:00pm" at bounding box center [1382, 630] width 78 height 12
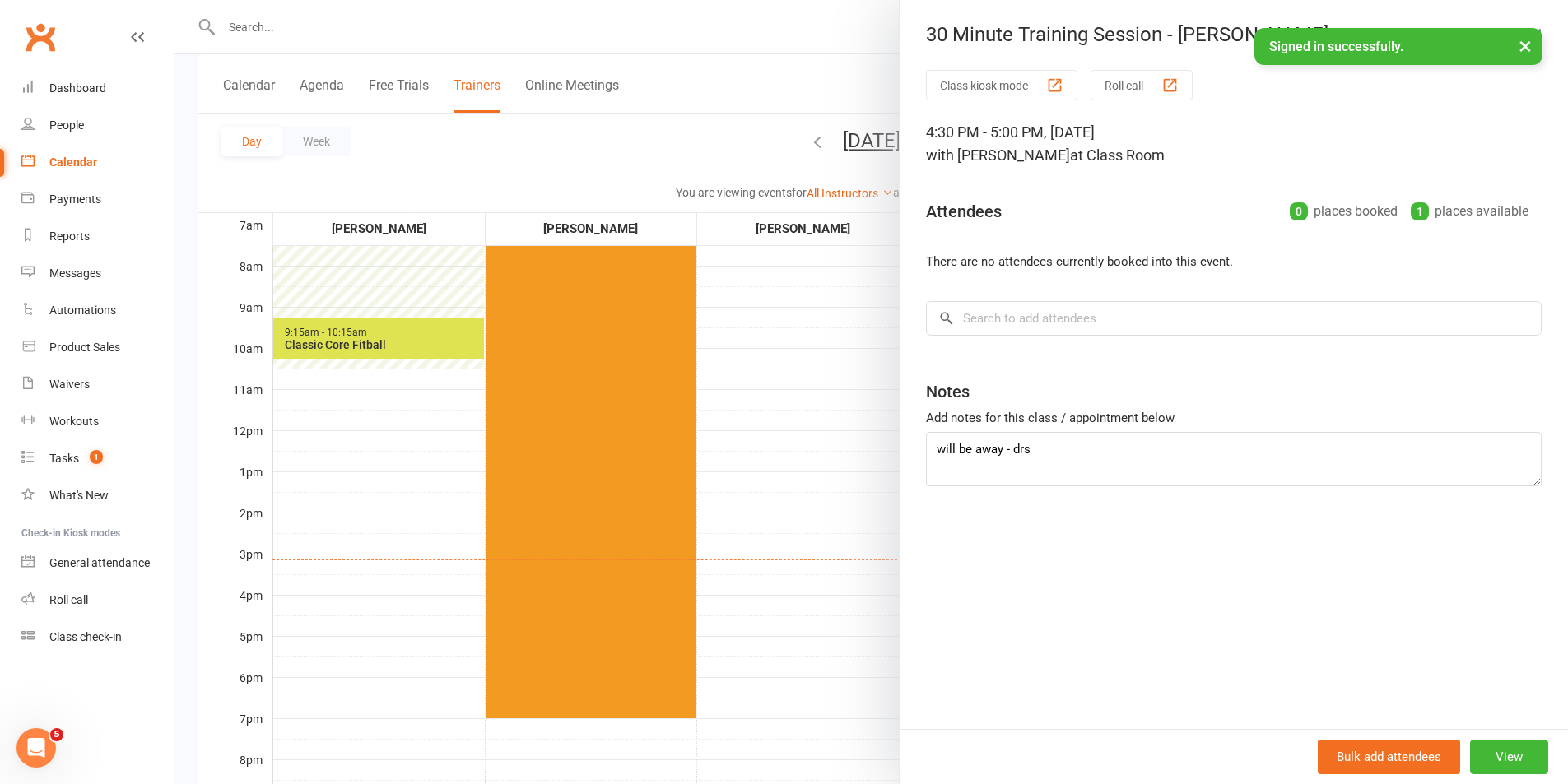
click at [780, 387] on div at bounding box center [871, 392] width 1393 height 784
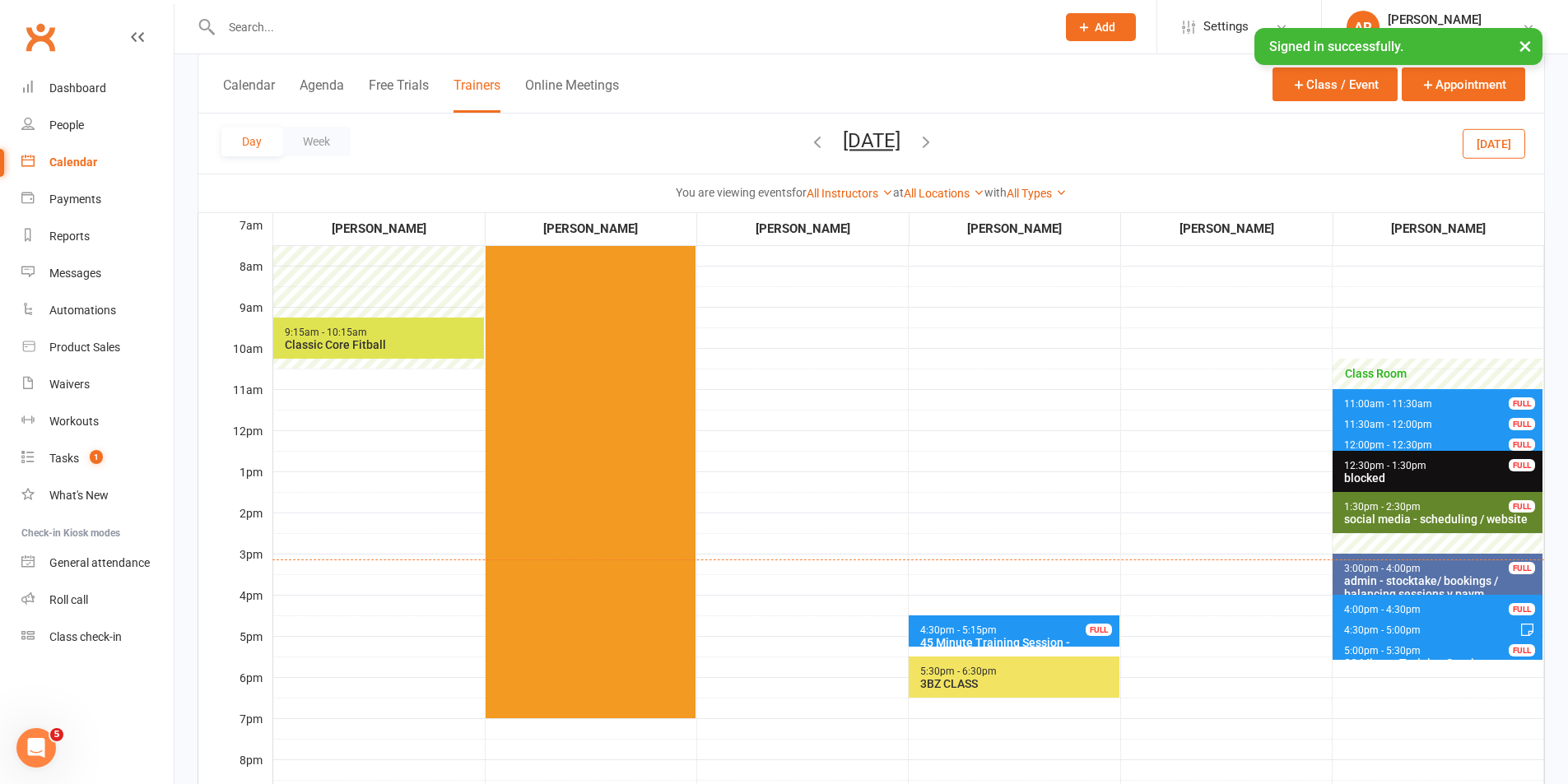
click at [1380, 649] on span "5:00pm - 5:30pm" at bounding box center [1382, 651] width 78 height 12
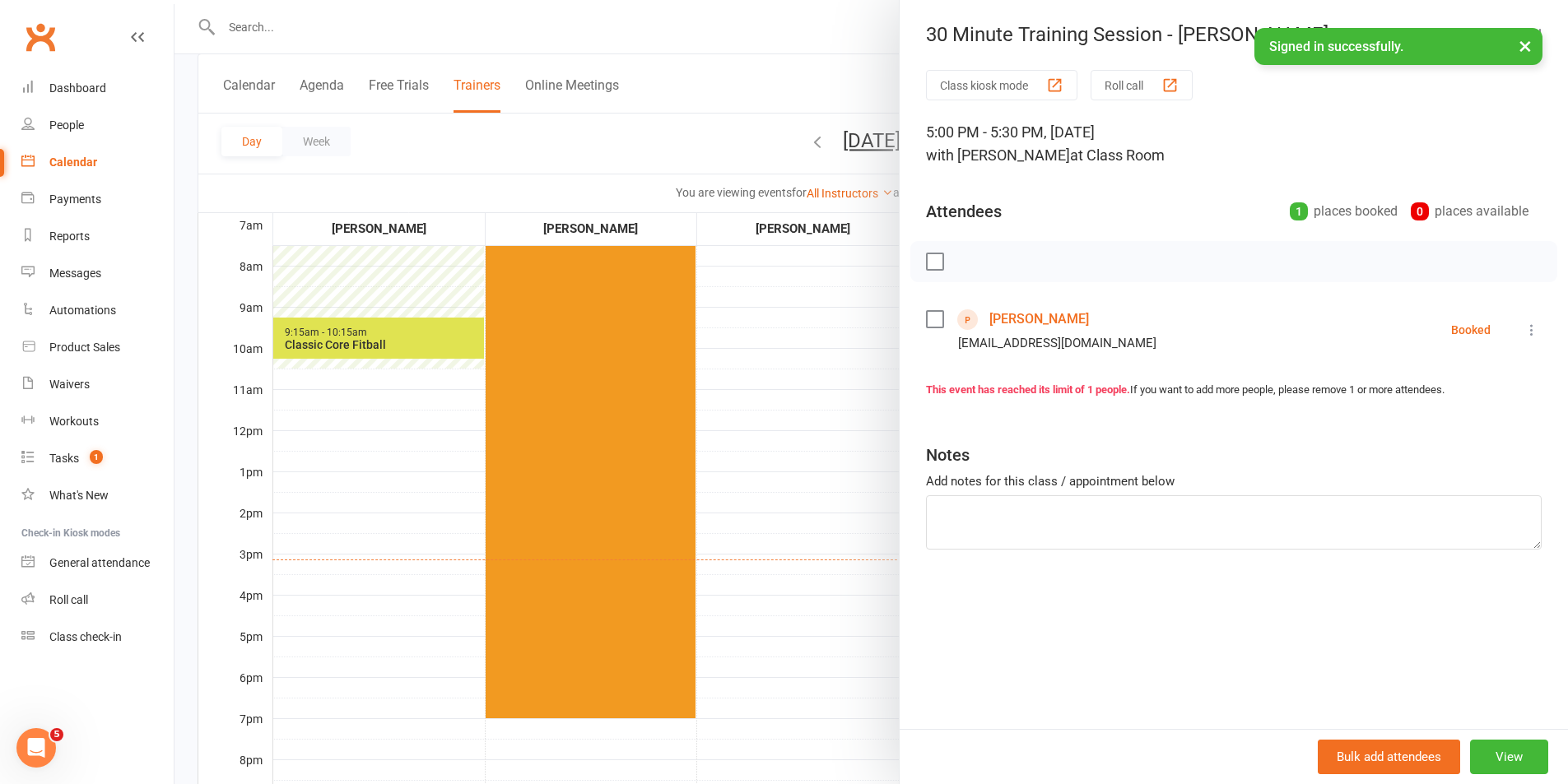
click at [928, 319] on label at bounding box center [933, 318] width 16 height 16
click at [937, 255] on label at bounding box center [933, 261] width 16 height 16
click at [836, 408] on div at bounding box center [871, 392] width 1393 height 784
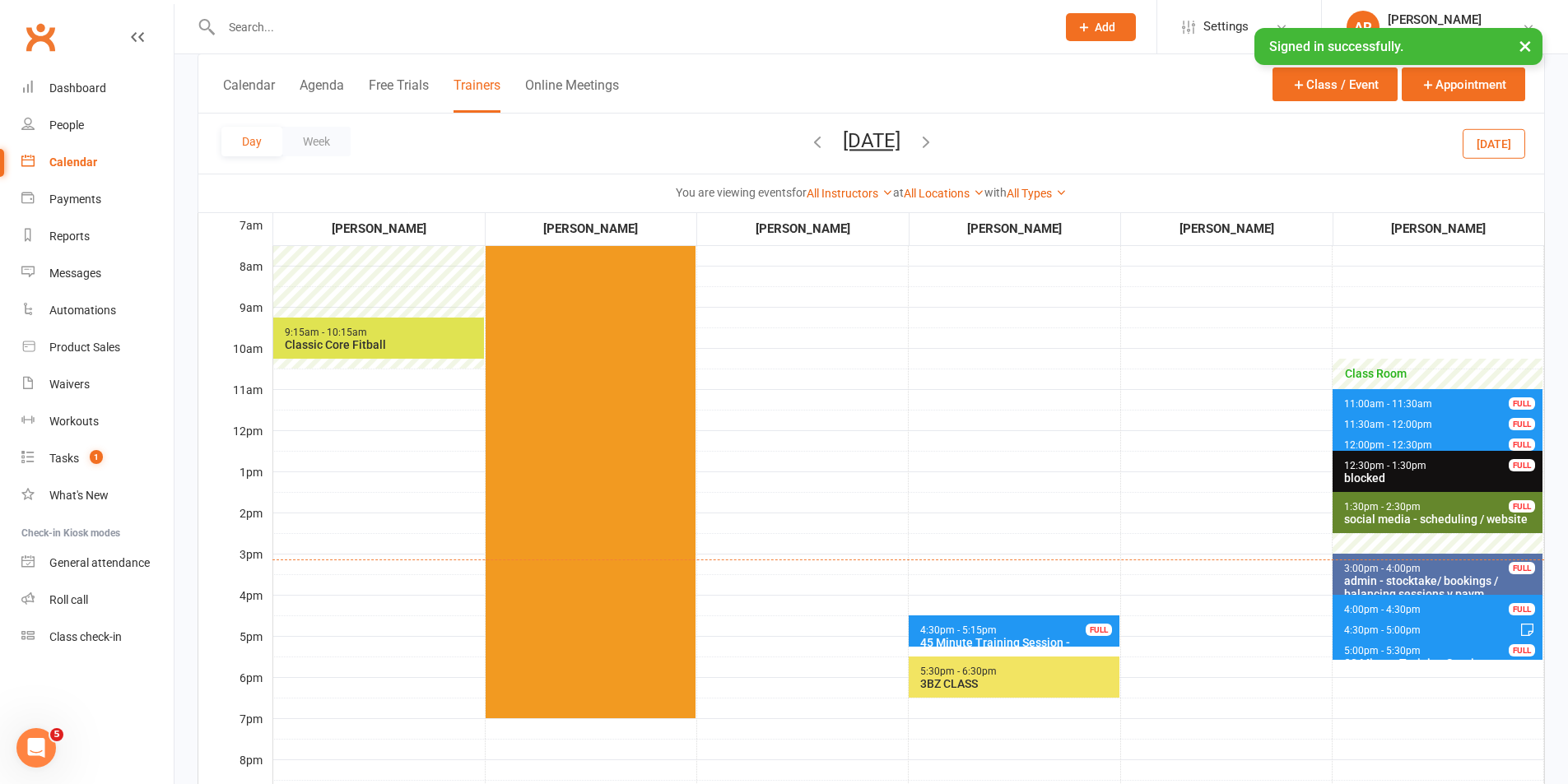
click at [1443, 609] on span "4:00pm - 4:30pm 30 Minute Training Session - [PERSON_NAME] FULL" at bounding box center [1437, 607] width 210 height 24
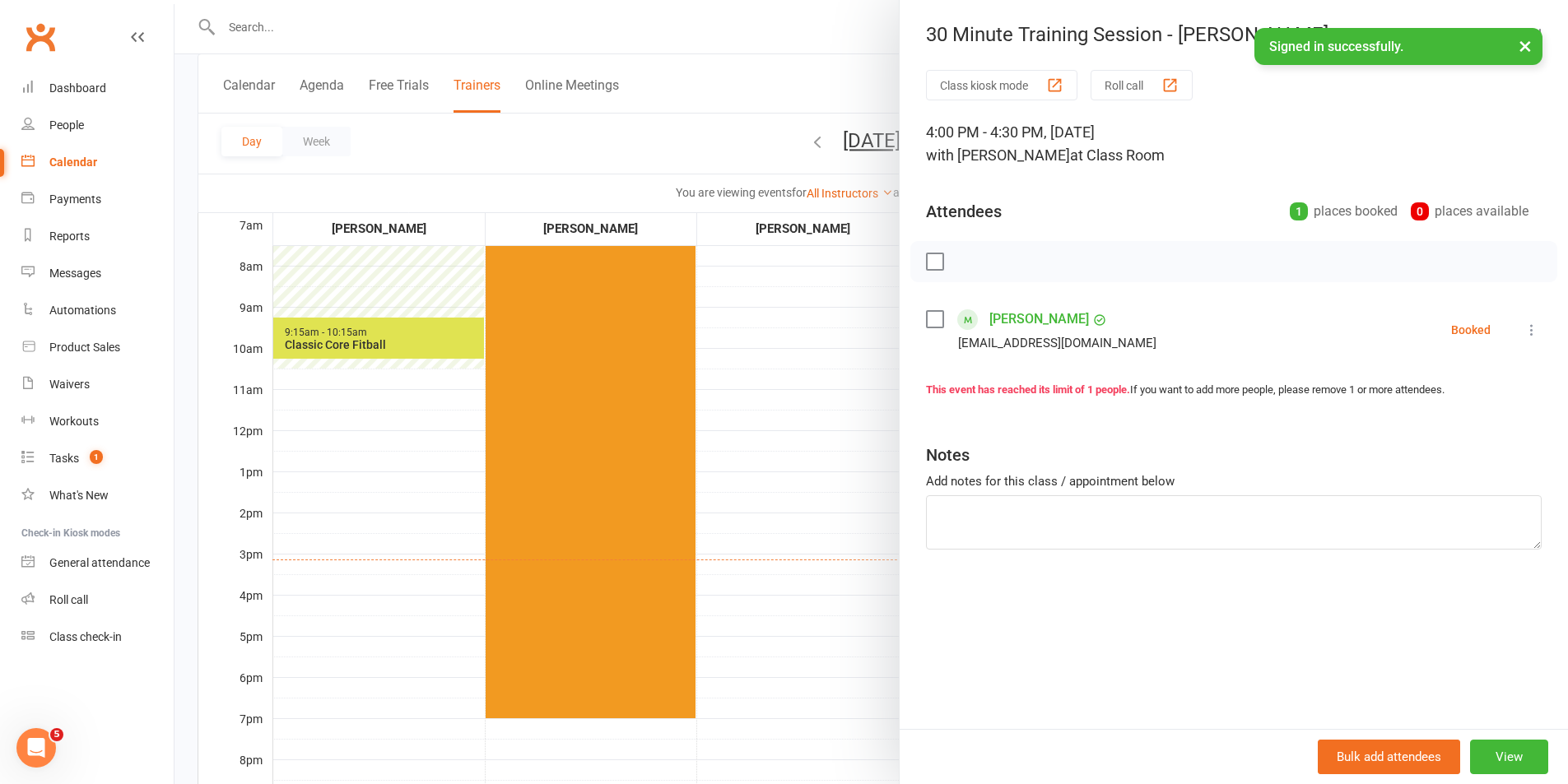
click at [769, 390] on div at bounding box center [871, 392] width 1393 height 784
